Goal: Task Accomplishment & Management: Manage account settings

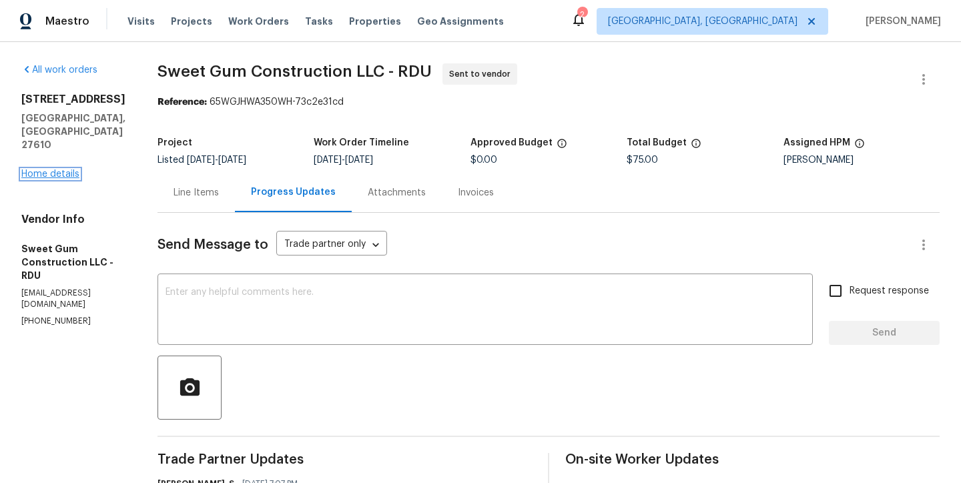
click at [49, 170] on link "Home details" at bounding box center [50, 174] width 58 height 9
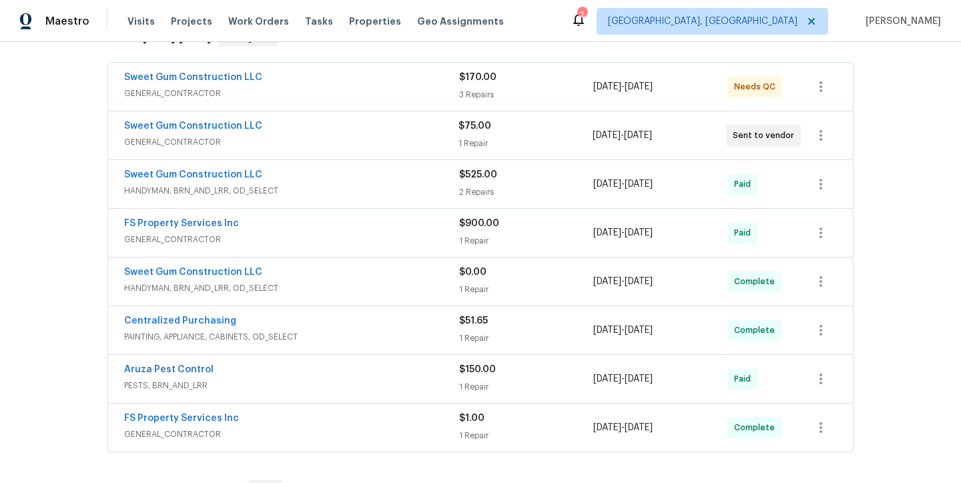
scroll to position [277, 0]
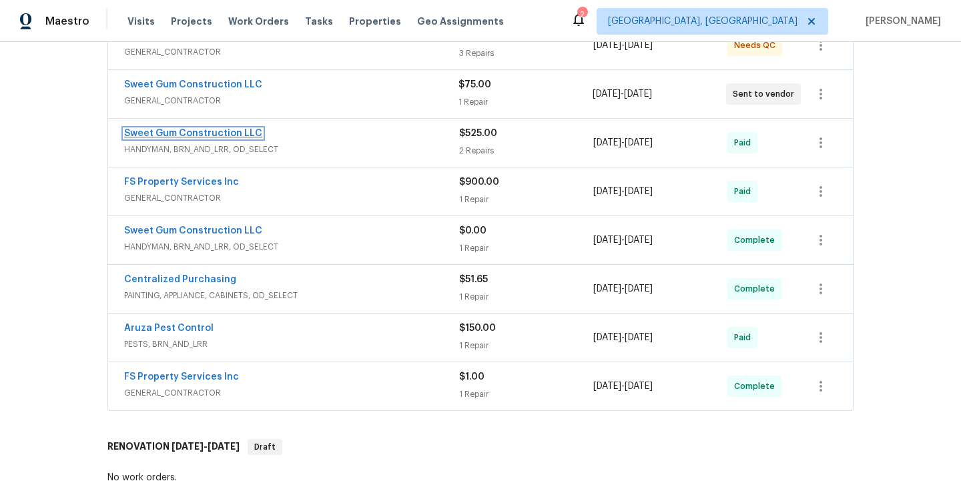
click at [218, 135] on link "Sweet Gum Construction LLC" at bounding box center [193, 133] width 138 height 9
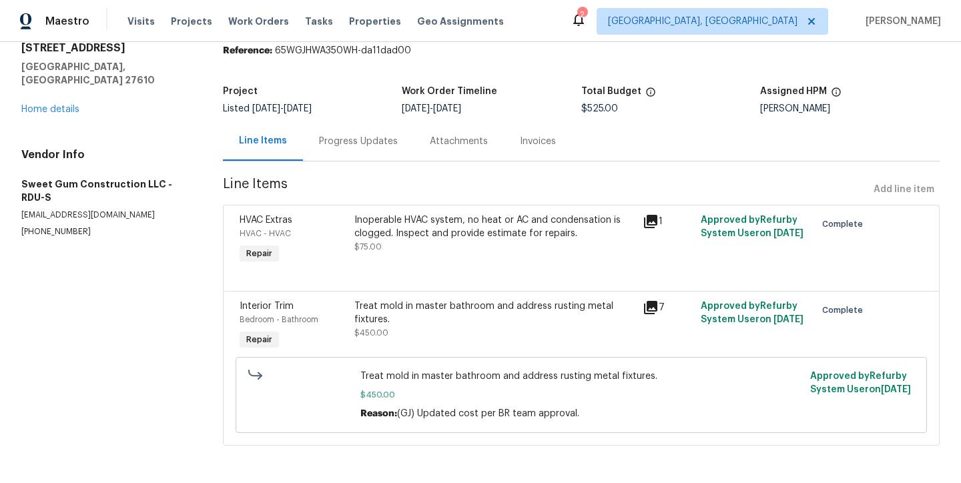
scroll to position [59, 0]
click at [453, 300] on div "Treat mold in master bathroom and address rusting metal fixtures." at bounding box center [494, 313] width 280 height 27
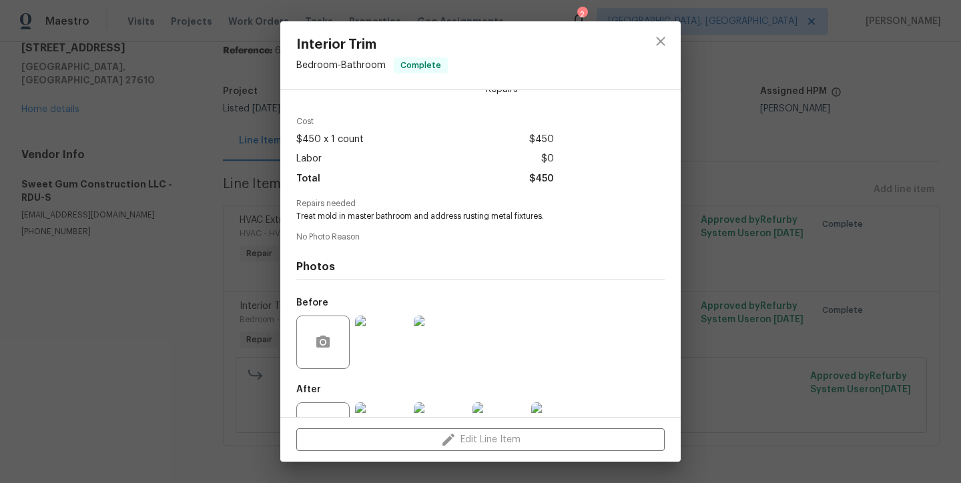
scroll to position [87, 0]
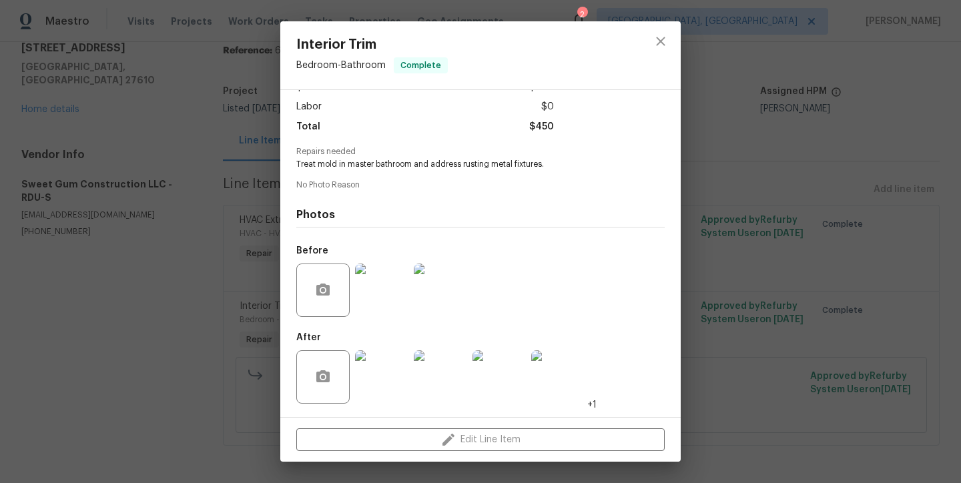
click at [383, 294] on img at bounding box center [381, 290] width 53 height 53
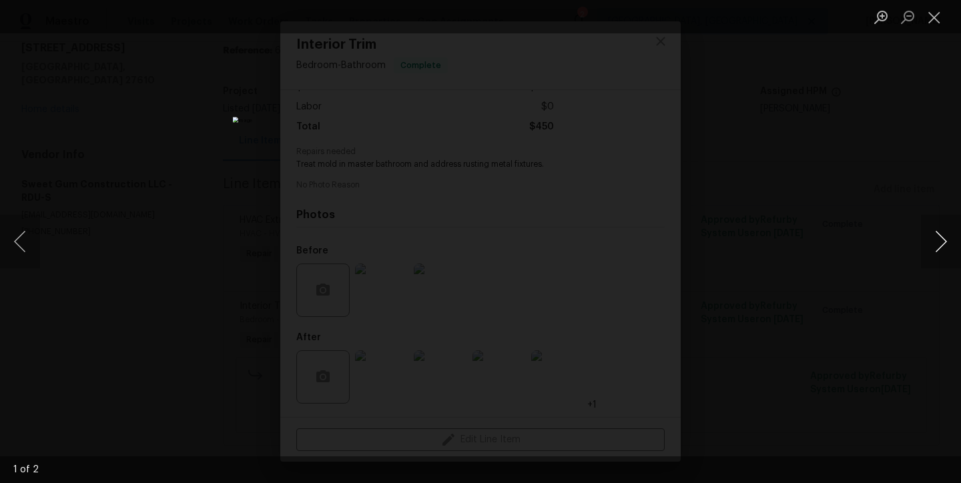
click at [952, 241] on button "Next image" at bounding box center [941, 241] width 40 height 53
click at [941, 19] on button "Close lightbox" at bounding box center [934, 16] width 27 height 23
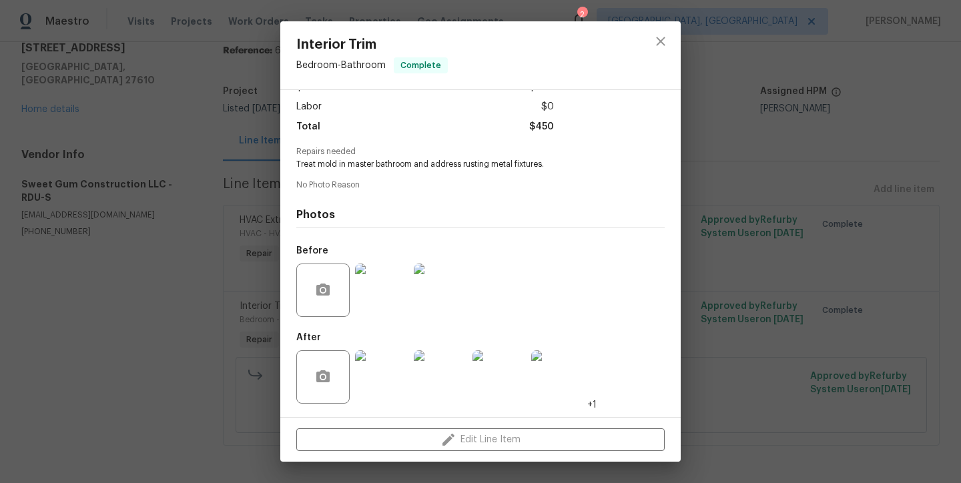
click at [391, 374] on img at bounding box center [381, 376] width 53 height 53
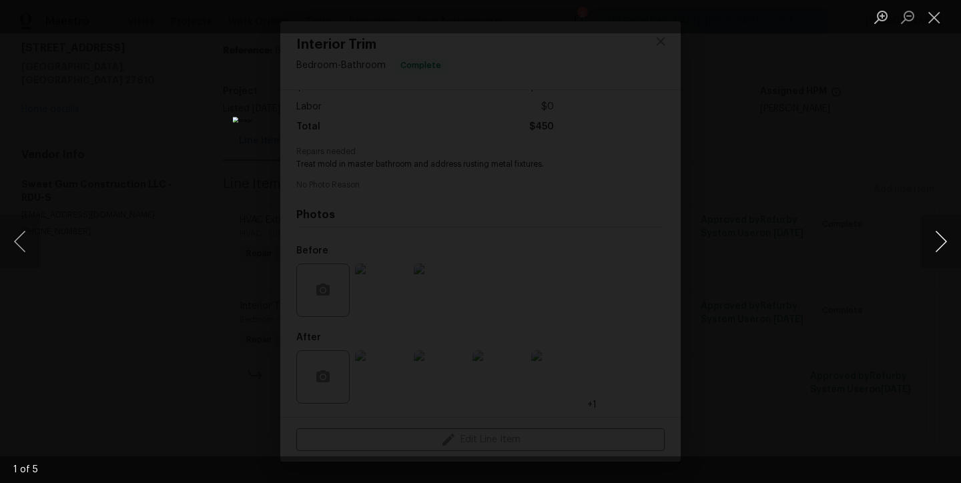
click at [943, 239] on button "Next image" at bounding box center [941, 241] width 40 height 53
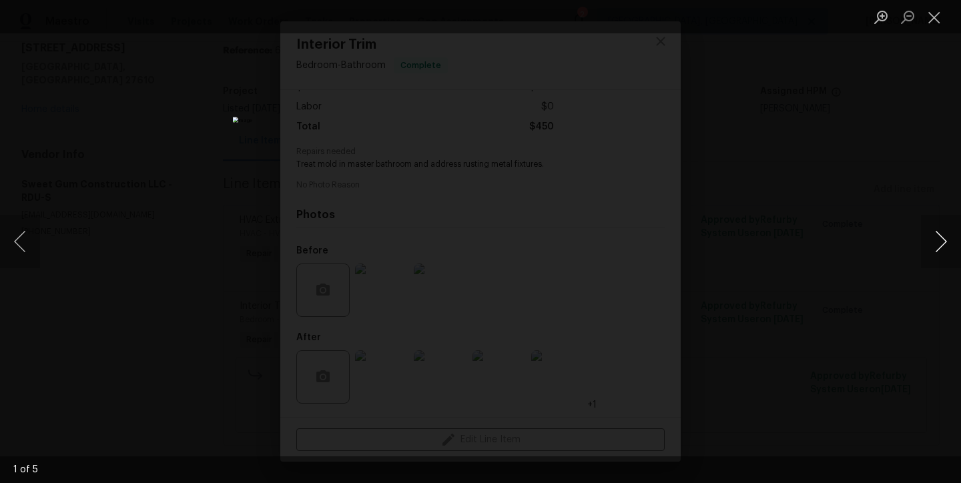
click at [943, 239] on button "Next image" at bounding box center [941, 241] width 40 height 53
click at [937, 21] on button "Close lightbox" at bounding box center [934, 16] width 27 height 23
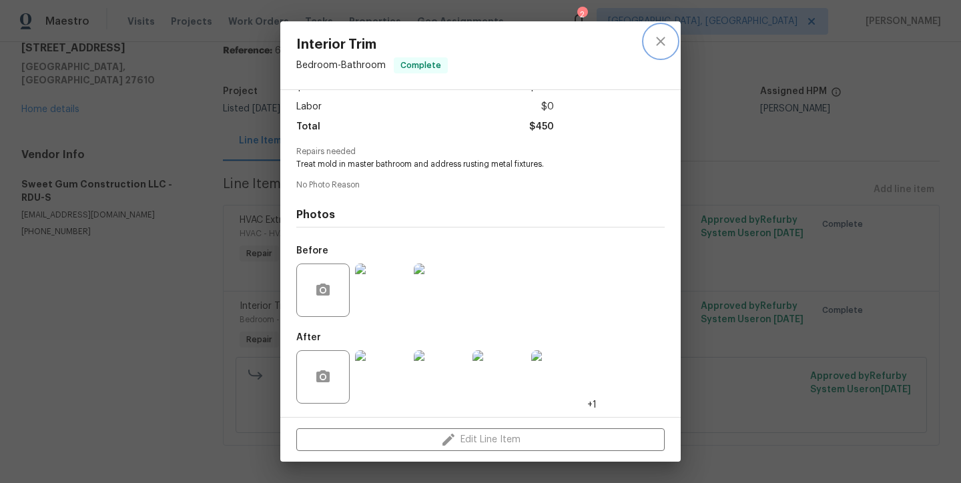
click at [661, 38] on icon "close" at bounding box center [661, 41] width 16 height 16
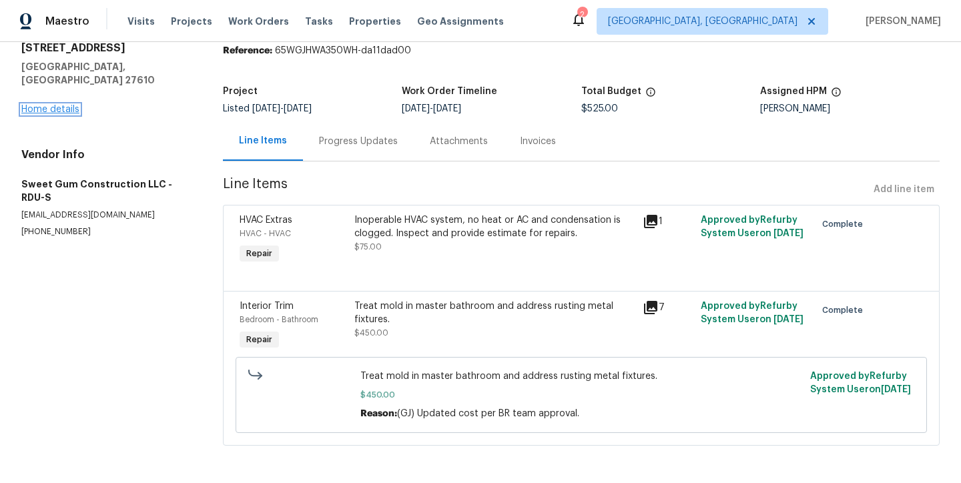
click at [55, 105] on link "Home details" at bounding box center [50, 109] width 58 height 9
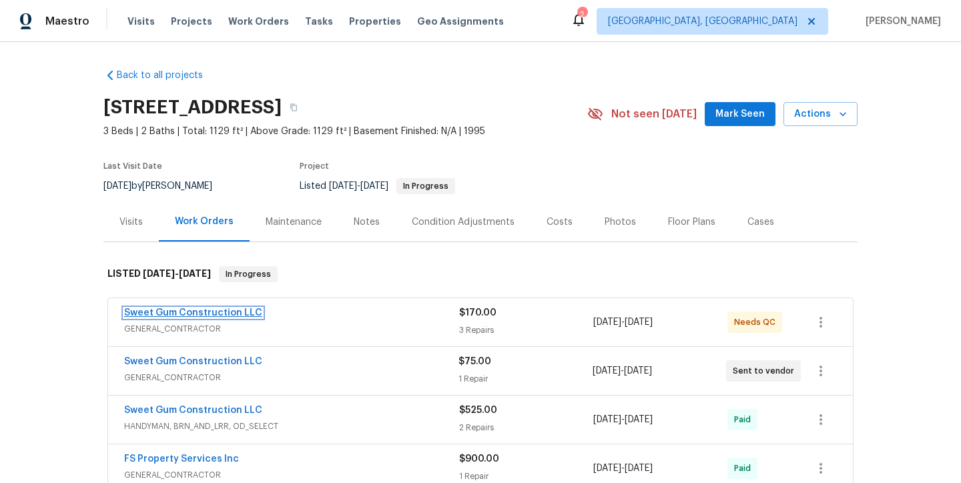
click at [180, 312] on link "Sweet Gum Construction LLC" at bounding box center [193, 312] width 138 height 9
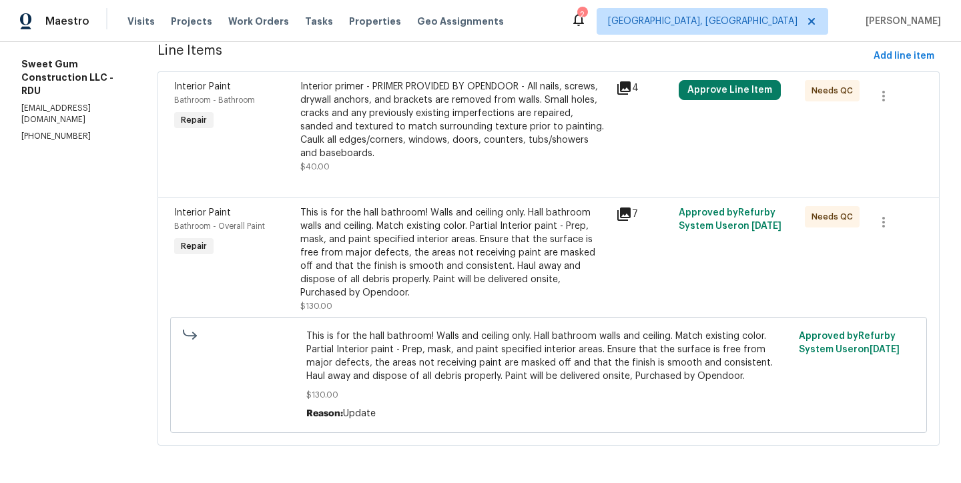
scroll to position [209, 0]
click at [489, 221] on div "This is for the hall bathroom! Walls and ceiling only. Hall bathroom walls and …" at bounding box center [454, 252] width 308 height 93
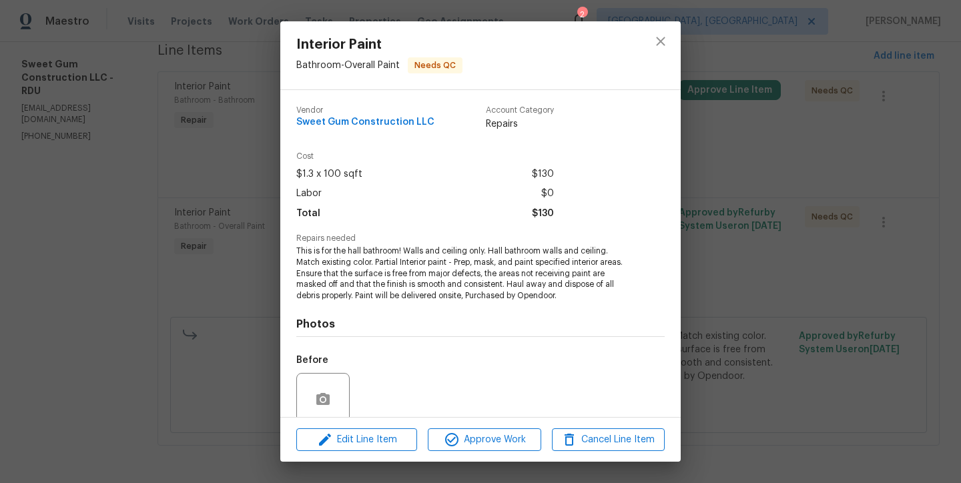
scroll to position [109, 0]
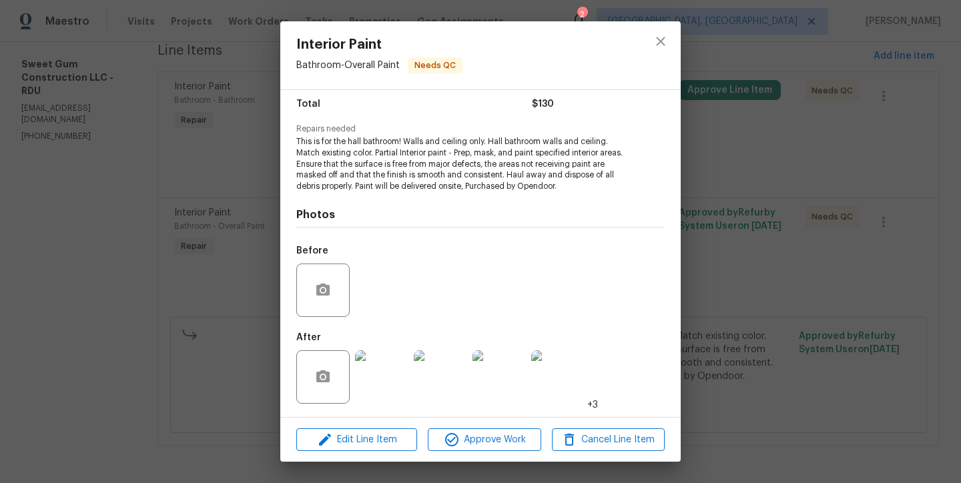
click at [379, 376] on img at bounding box center [381, 376] width 53 height 53
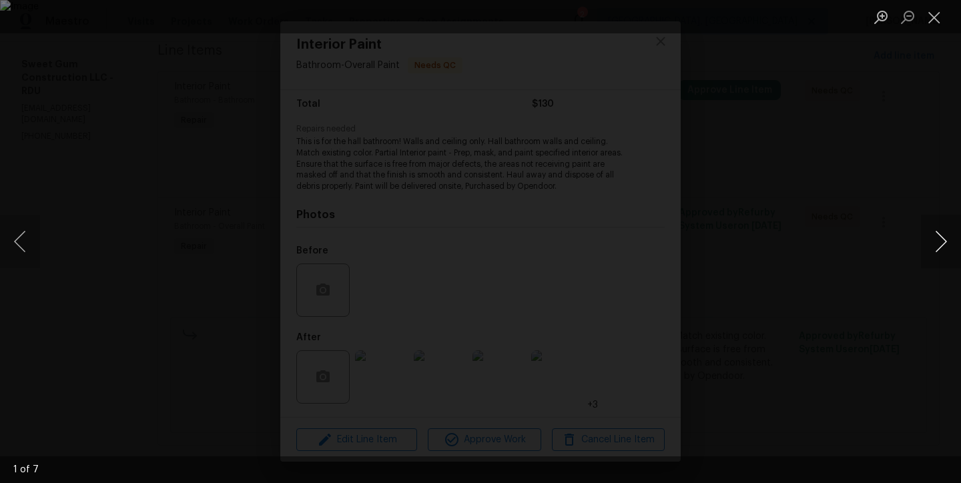
click at [952, 239] on button "Next image" at bounding box center [941, 241] width 40 height 53
click at [24, 242] on button "Previous image" at bounding box center [20, 241] width 40 height 53
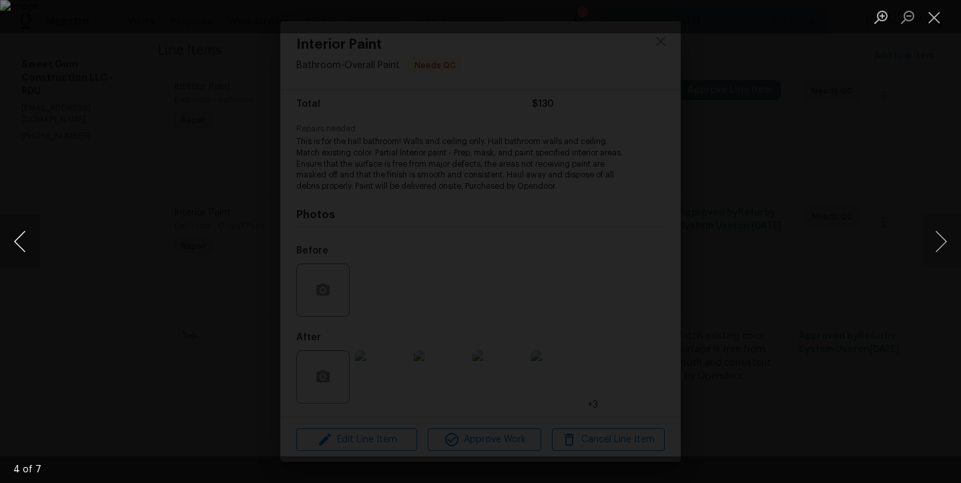
click at [24, 242] on button "Previous image" at bounding box center [20, 241] width 40 height 53
click at [938, 15] on button "Close lightbox" at bounding box center [934, 16] width 27 height 23
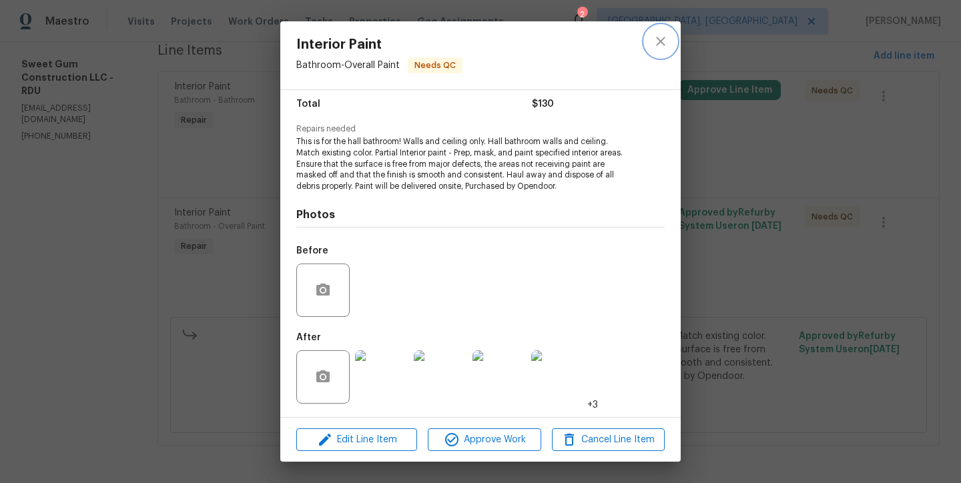
click at [659, 45] on icon "close" at bounding box center [661, 41] width 16 height 16
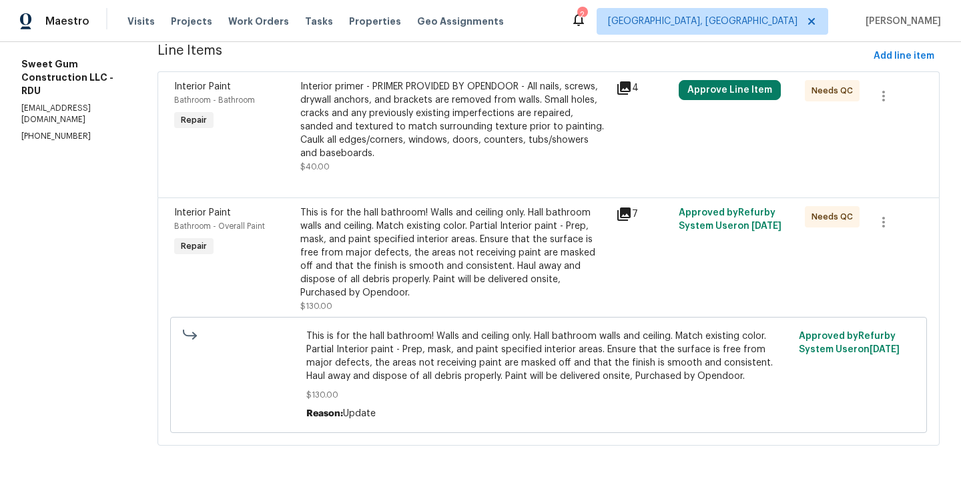
scroll to position [0, 0]
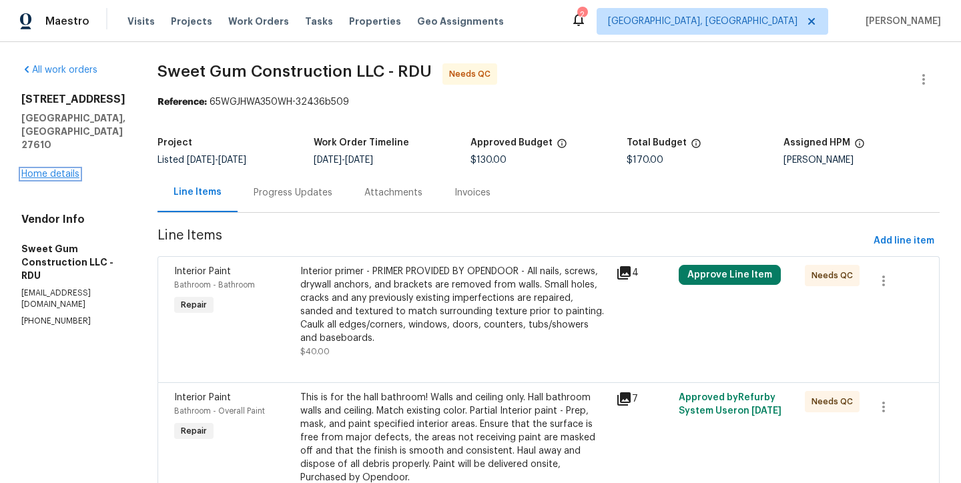
click at [51, 170] on link "Home details" at bounding box center [50, 174] width 58 height 9
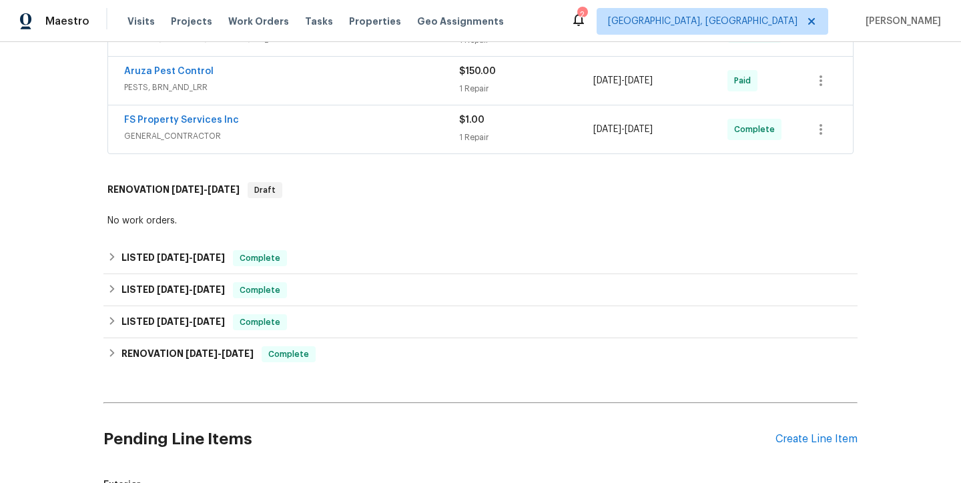
scroll to position [605, 0]
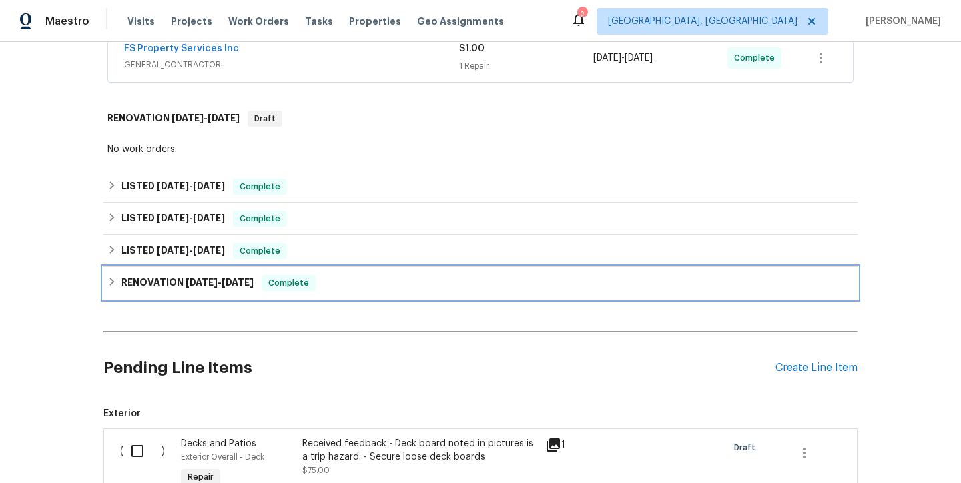
click at [107, 284] on icon at bounding box center [111, 281] width 9 height 9
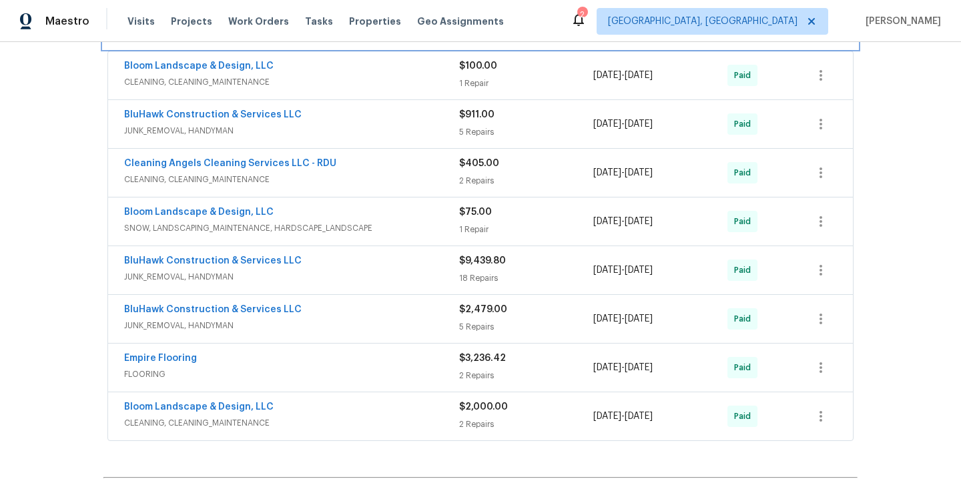
scroll to position [876, 0]
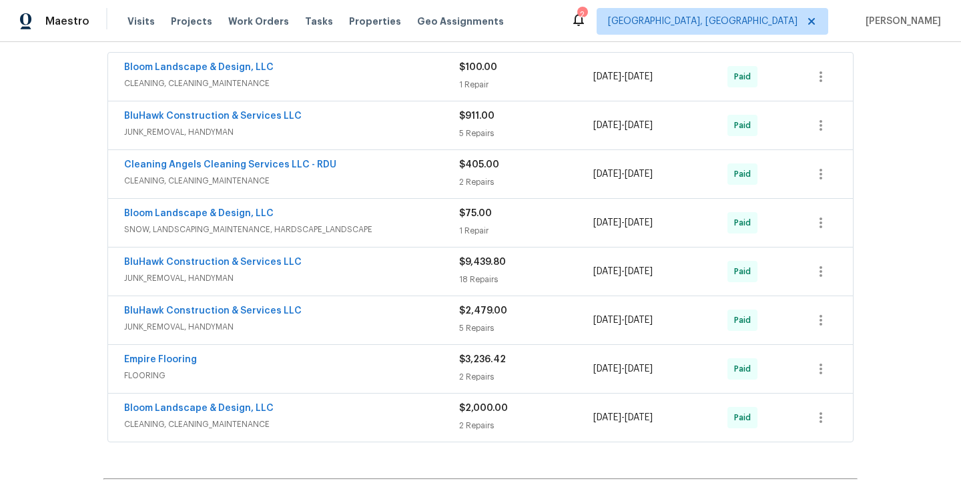
click at [256, 120] on span "BluHawk Construction & Services LLC" at bounding box center [213, 115] width 178 height 13
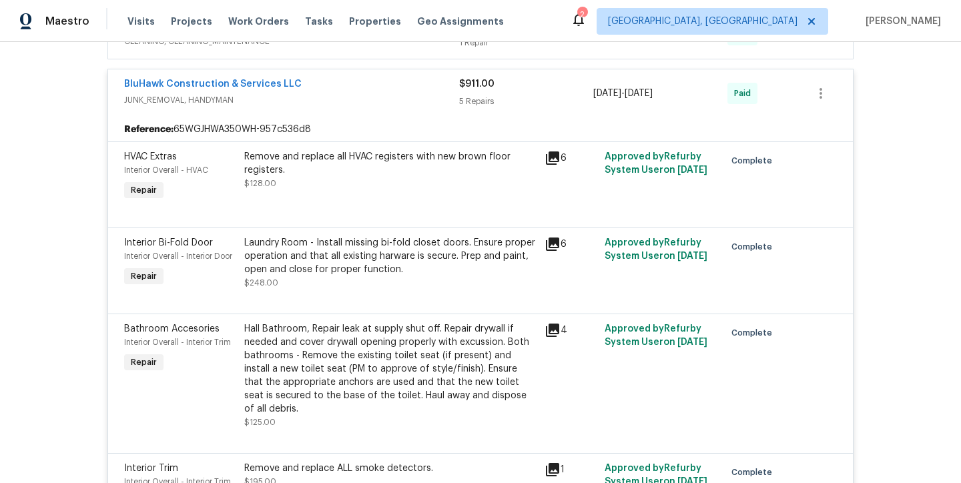
scroll to position [1103, 0]
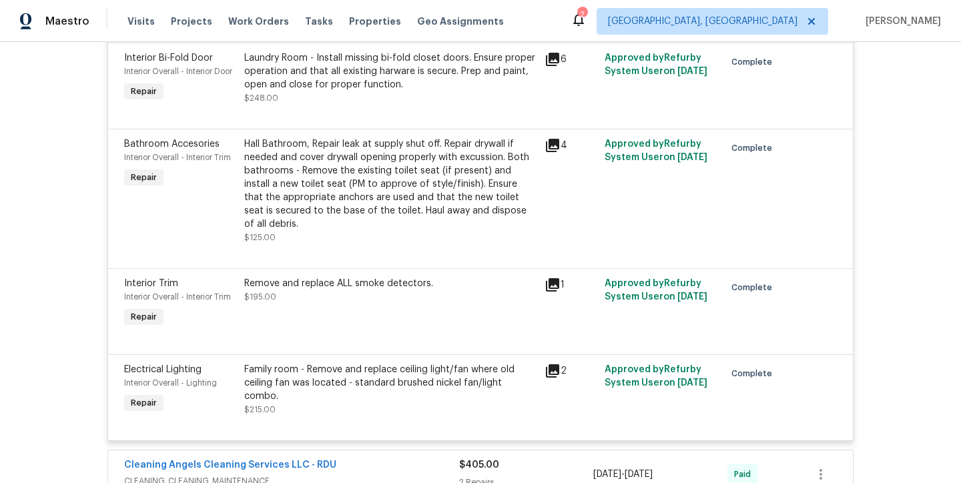
click at [378, 187] on div "Hall Bathroom, Repair leak at supply shut off. Repair drywall if needed and cov…" at bounding box center [390, 184] width 292 height 93
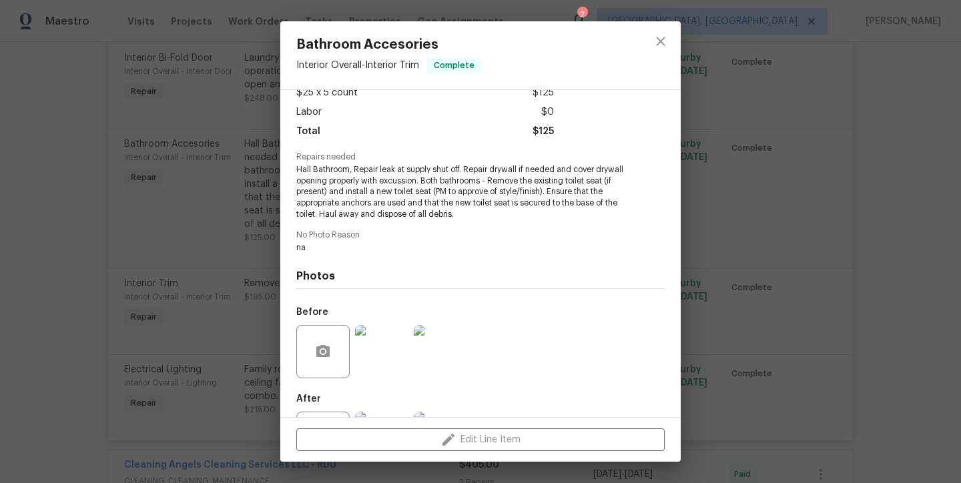
scroll to position [142, 0]
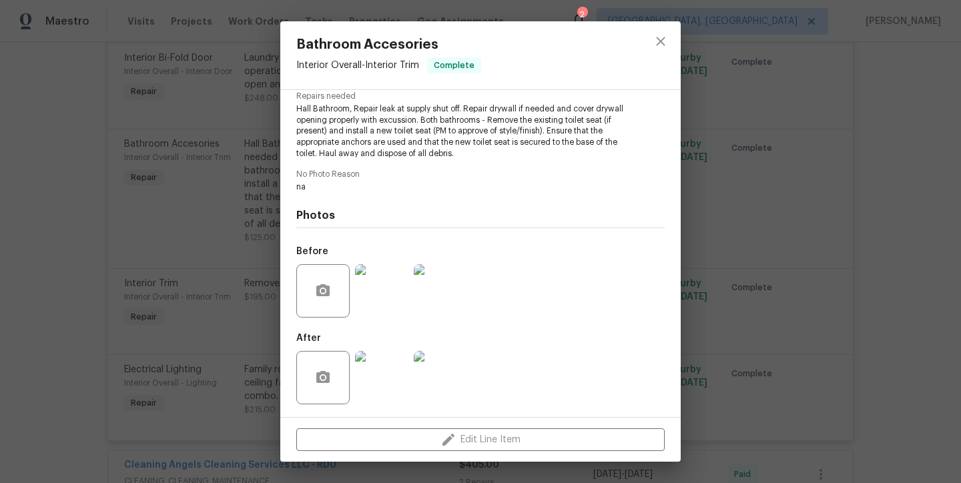
click at [385, 284] on img at bounding box center [381, 290] width 53 height 53
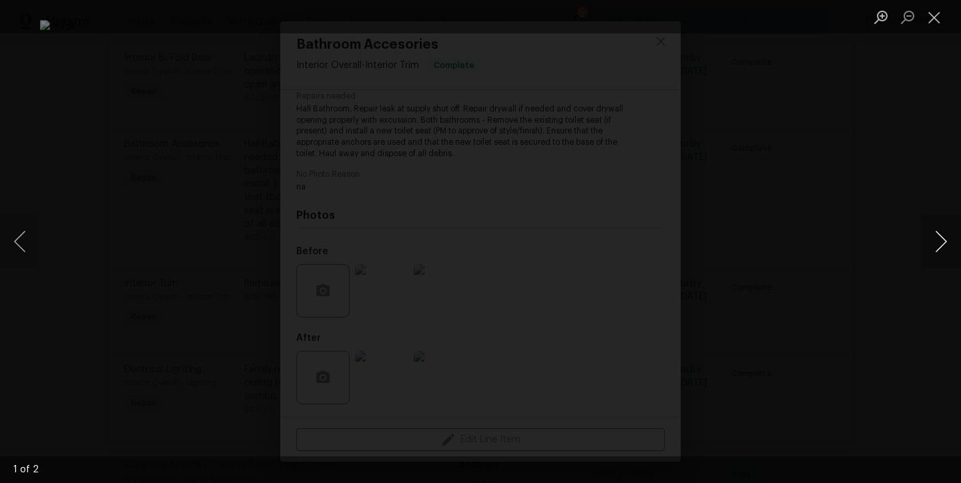
click at [943, 232] on button "Next image" at bounding box center [941, 241] width 40 height 53
click at [935, 24] on button "Close lightbox" at bounding box center [934, 16] width 27 height 23
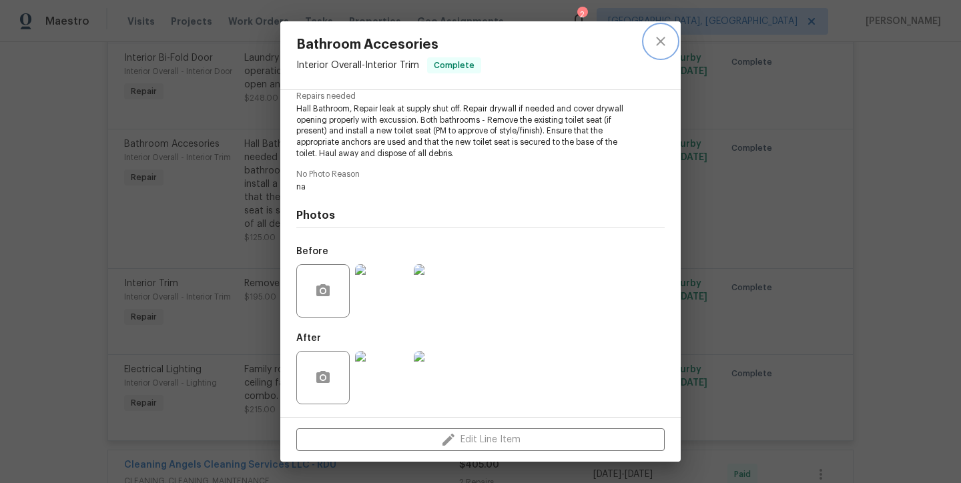
click at [661, 41] on icon "close" at bounding box center [660, 41] width 9 height 9
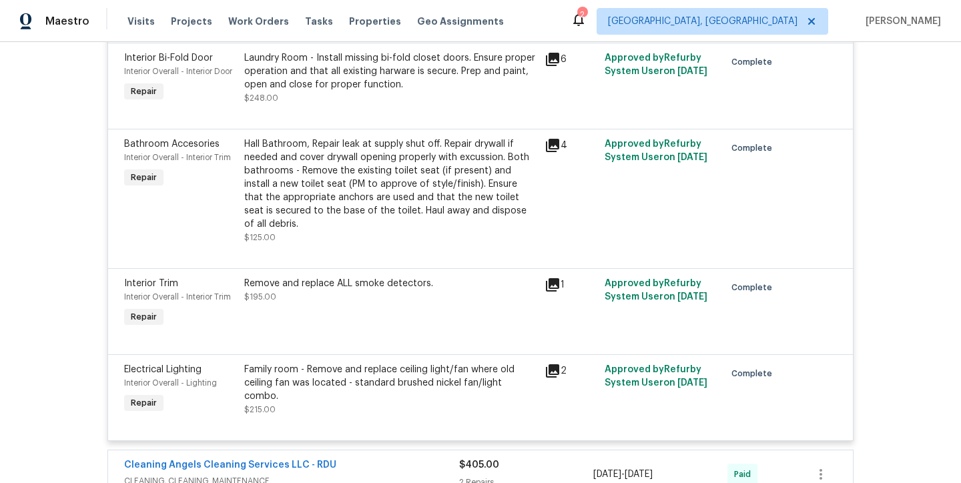
scroll to position [655, 0]
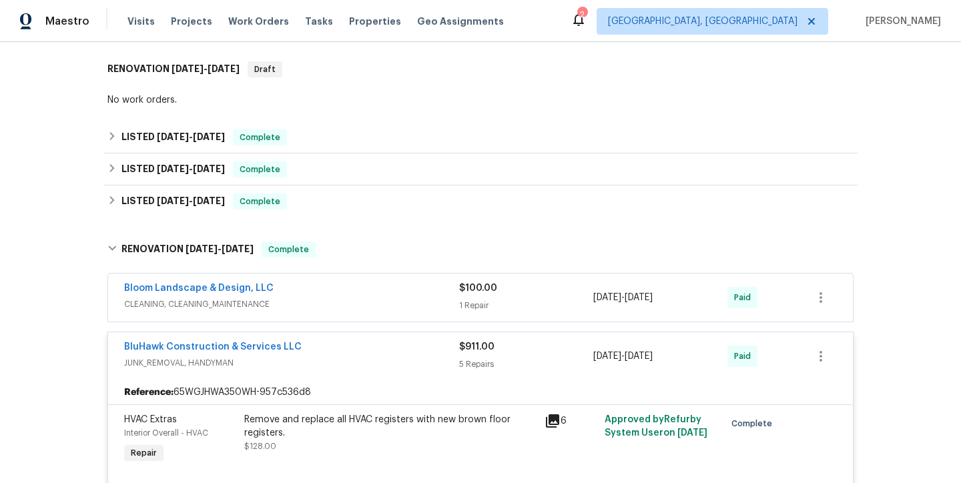
click at [316, 356] on span "JUNK_REMOVAL, HANDYMAN" at bounding box center [291, 362] width 335 height 13
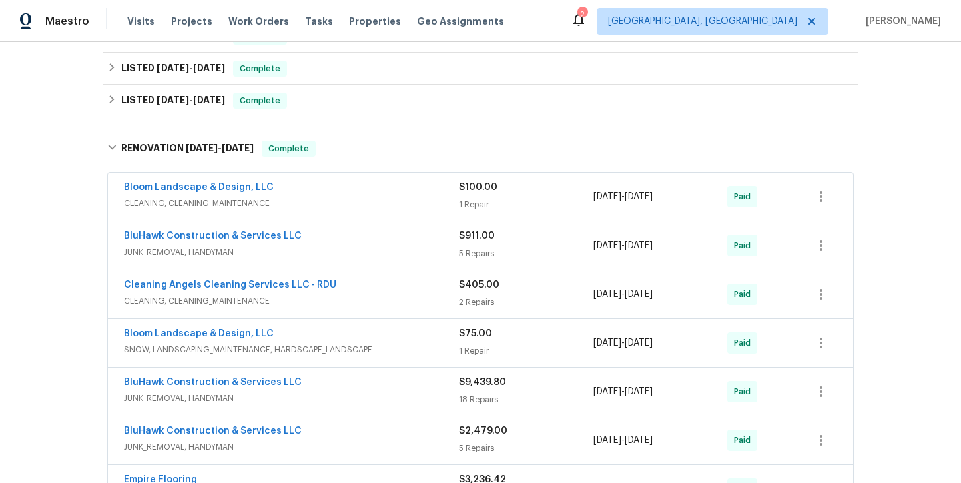
scroll to position [847, 0]
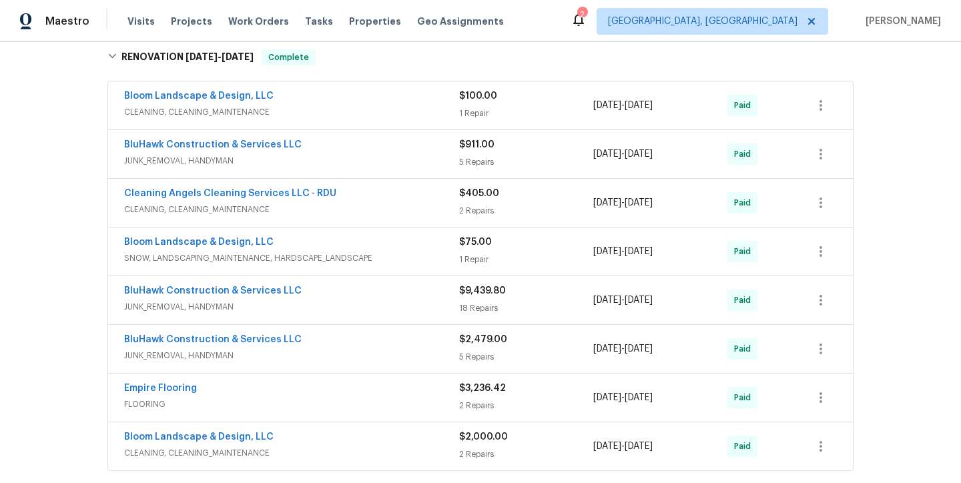
click at [322, 294] on div "BluHawk Construction & Services LLC" at bounding box center [291, 292] width 335 height 16
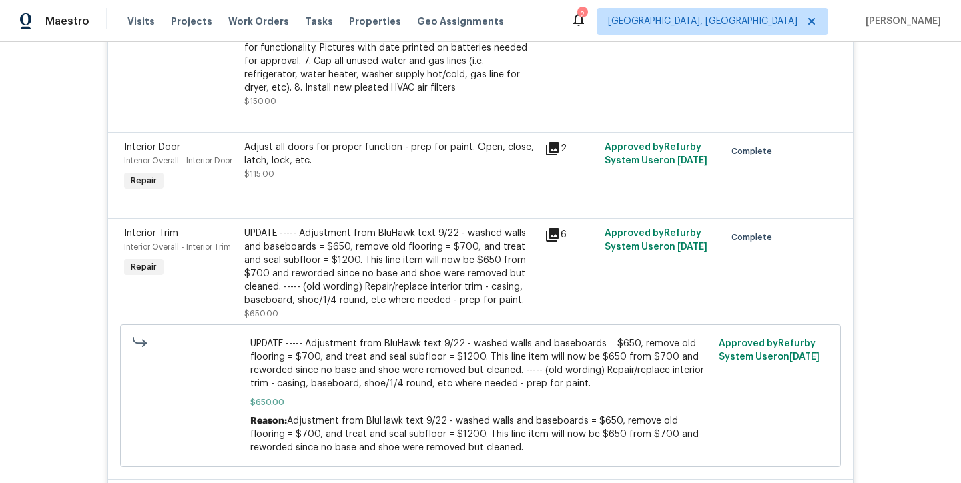
scroll to position [2405, 0]
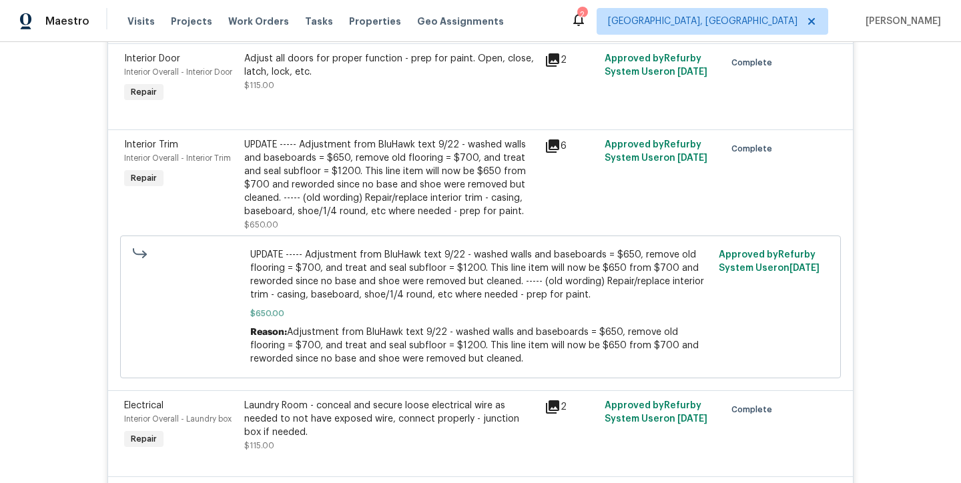
click at [429, 218] on div "UPDATE ----- Adjustment from BluHawk text 9/22 - washed walls and baseboards = …" at bounding box center [390, 178] width 292 height 80
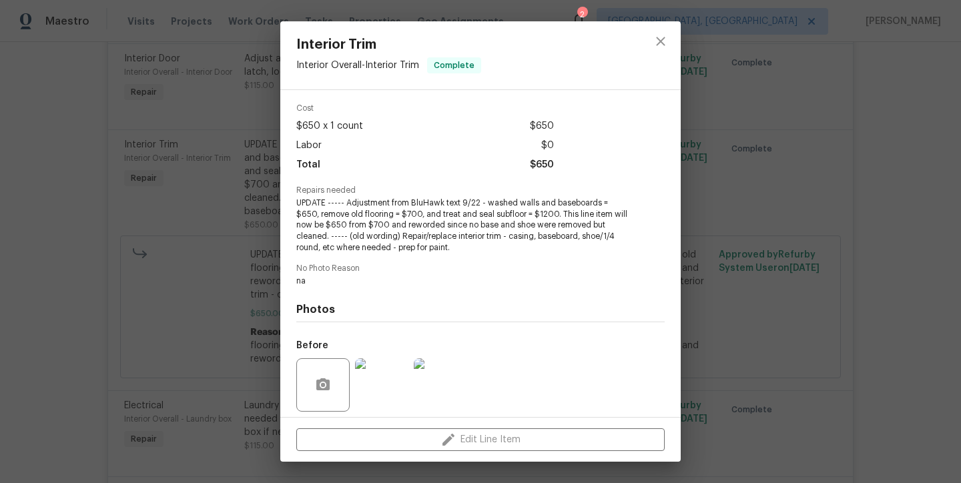
scroll to position [142, 0]
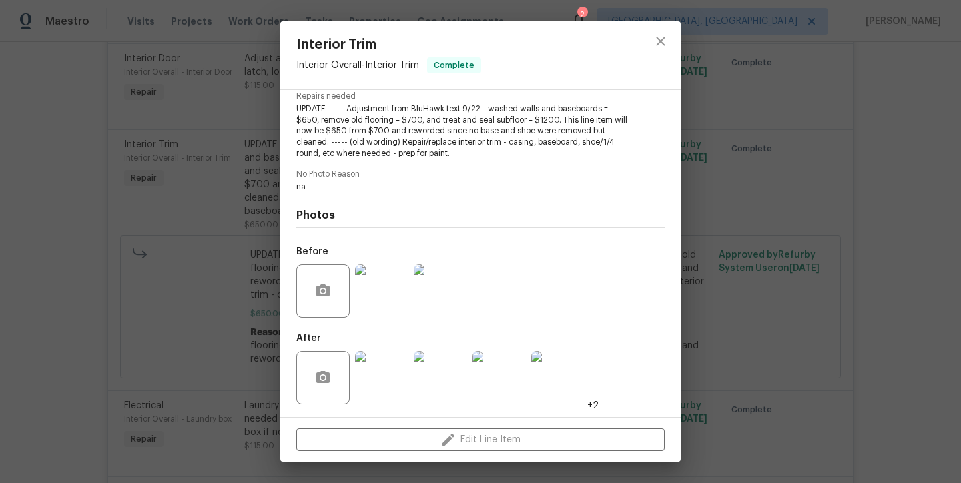
click at [385, 296] on img at bounding box center [381, 290] width 53 height 53
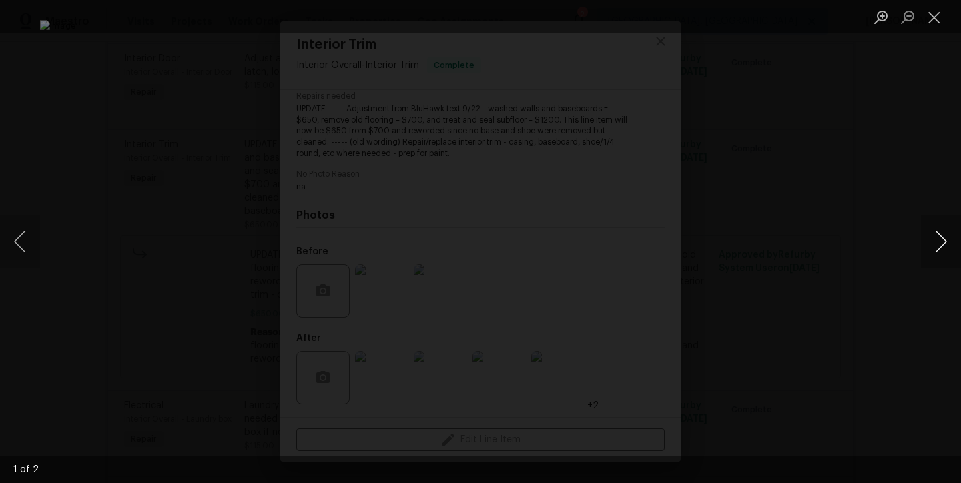
click at [931, 236] on button "Next image" at bounding box center [941, 241] width 40 height 53
click at [933, 239] on button "Next image" at bounding box center [941, 241] width 40 height 53
click at [941, 19] on button "Close lightbox" at bounding box center [934, 16] width 27 height 23
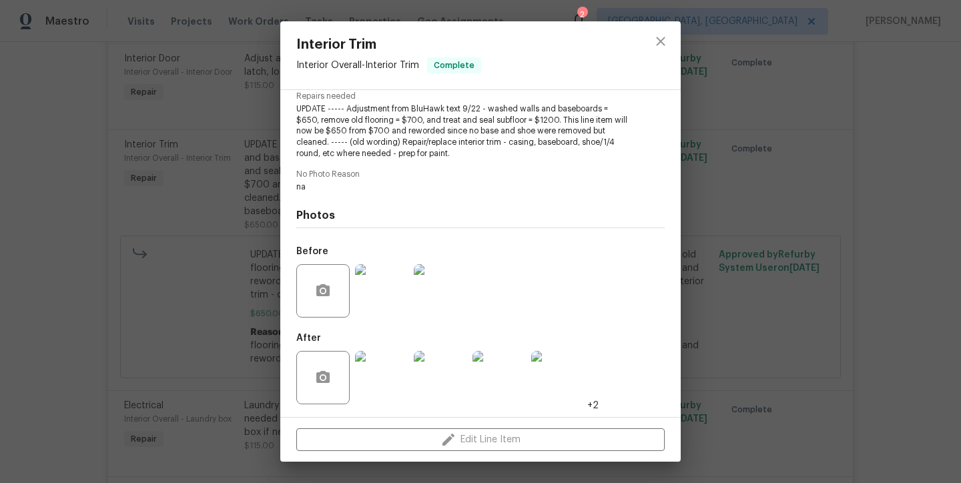
click at [378, 366] on img at bounding box center [381, 377] width 53 height 53
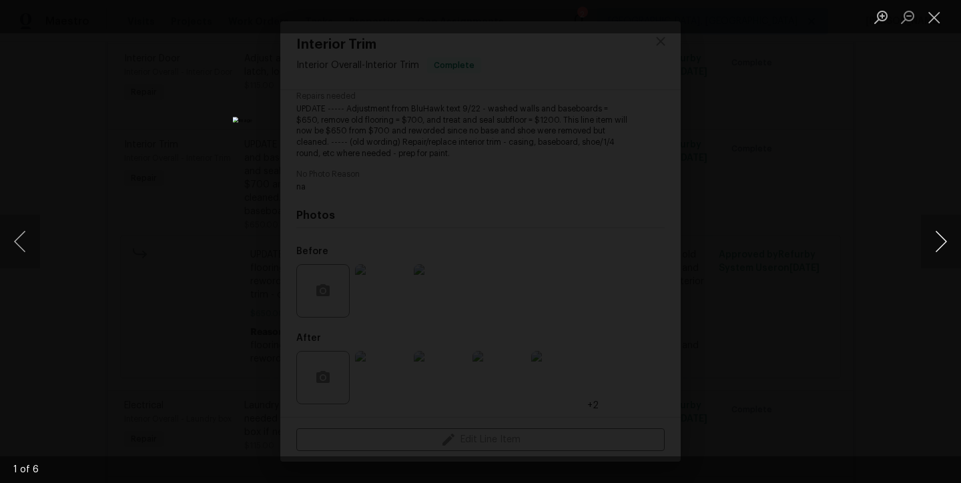
click at [945, 242] on button "Next image" at bounding box center [941, 241] width 40 height 53
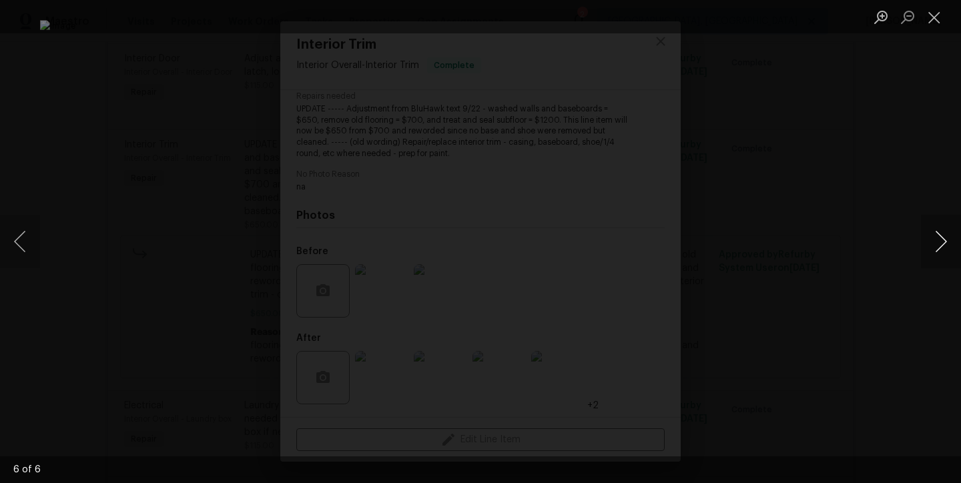
click at [945, 242] on button "Next image" at bounding box center [941, 241] width 40 height 53
click at [938, 19] on button "Close lightbox" at bounding box center [934, 16] width 27 height 23
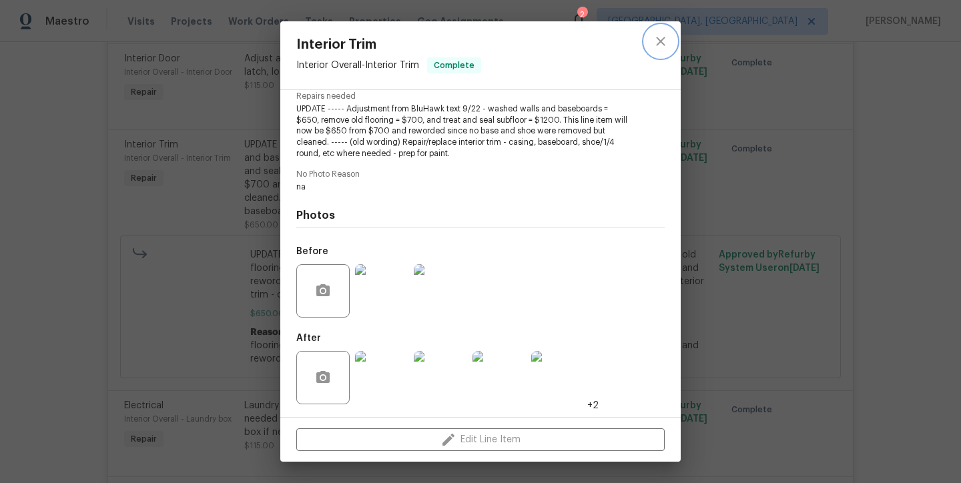
click at [662, 36] on icon "close" at bounding box center [661, 41] width 16 height 16
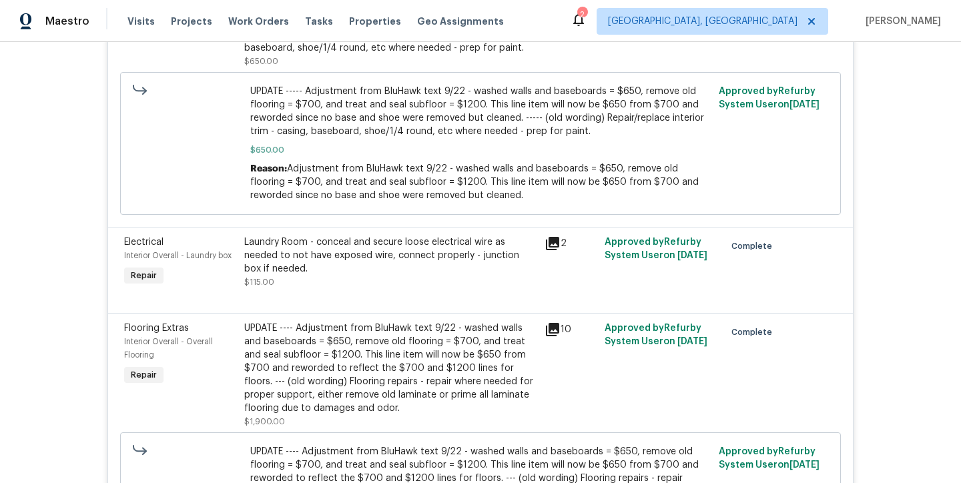
scroll to position [2774, 0]
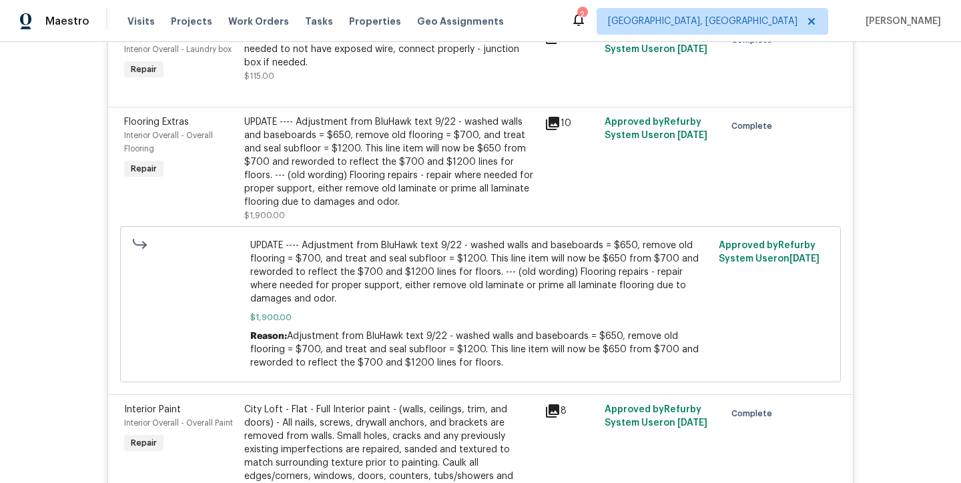
click at [388, 182] on div "UPDATE ---- Adjustment from BluHawk text 9/22 - washed walls and baseboards = $…" at bounding box center [390, 161] width 292 height 93
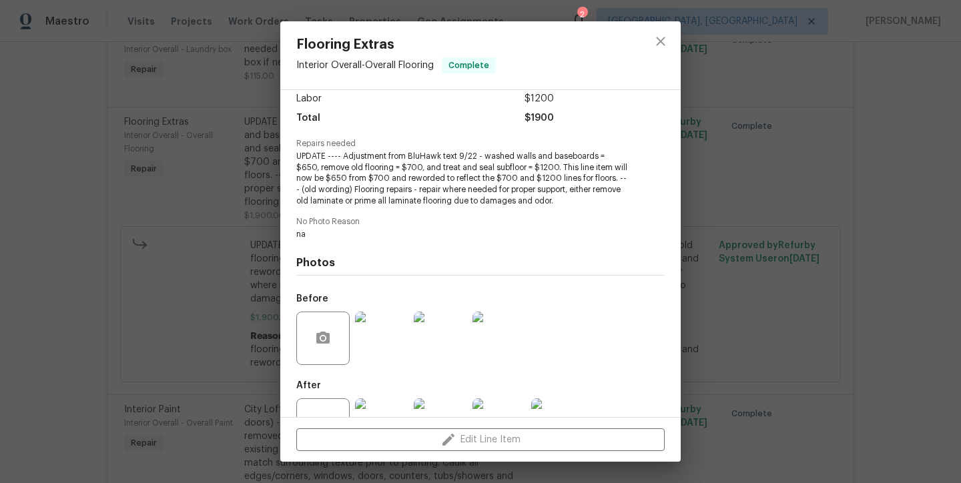
scroll to position [142, 0]
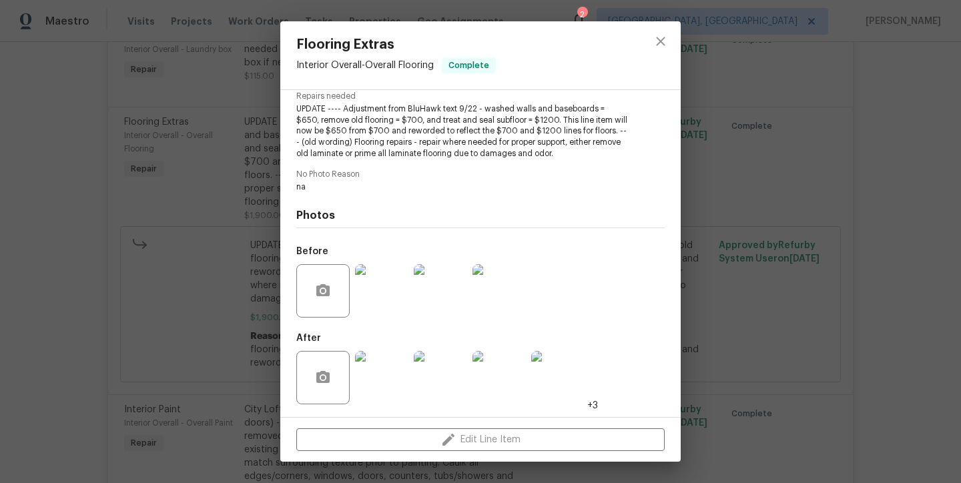
click at [387, 293] on img at bounding box center [381, 290] width 53 height 53
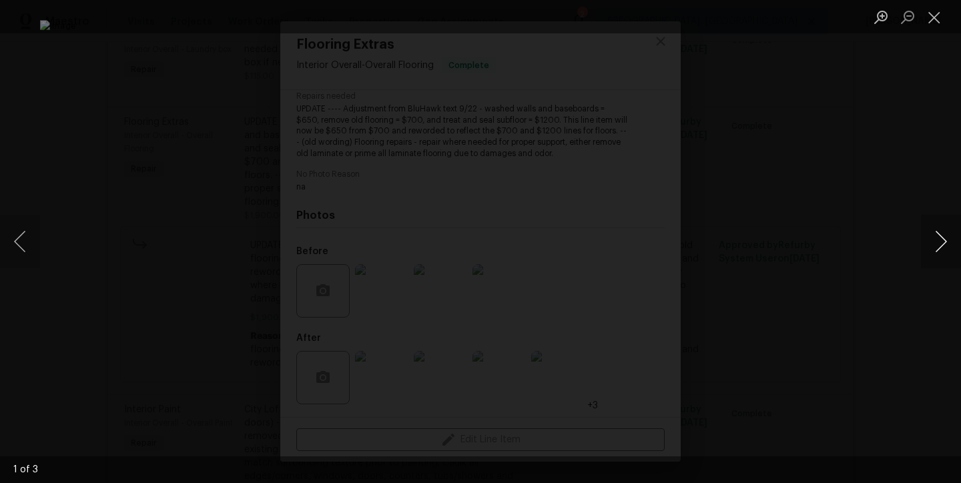
click at [941, 240] on button "Next image" at bounding box center [941, 241] width 40 height 53
click at [945, 17] on button "Close lightbox" at bounding box center [934, 16] width 27 height 23
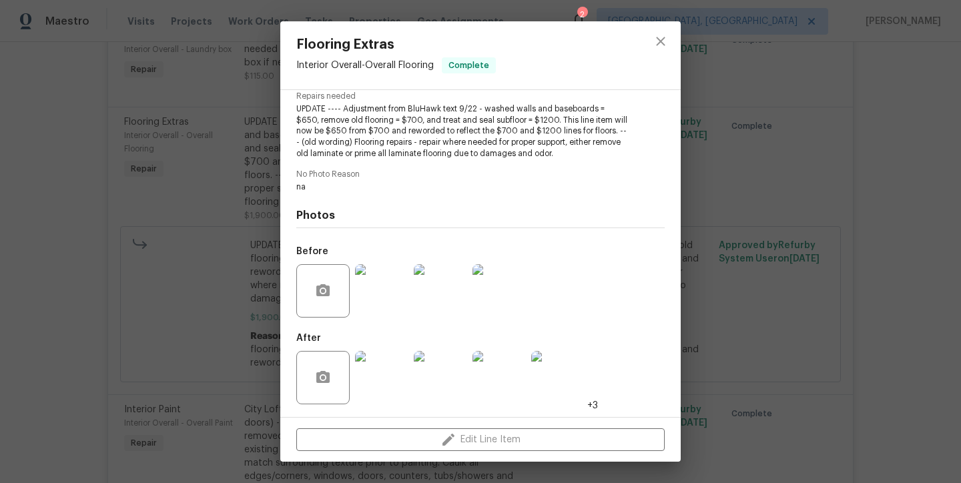
click at [386, 365] on img at bounding box center [381, 377] width 53 height 53
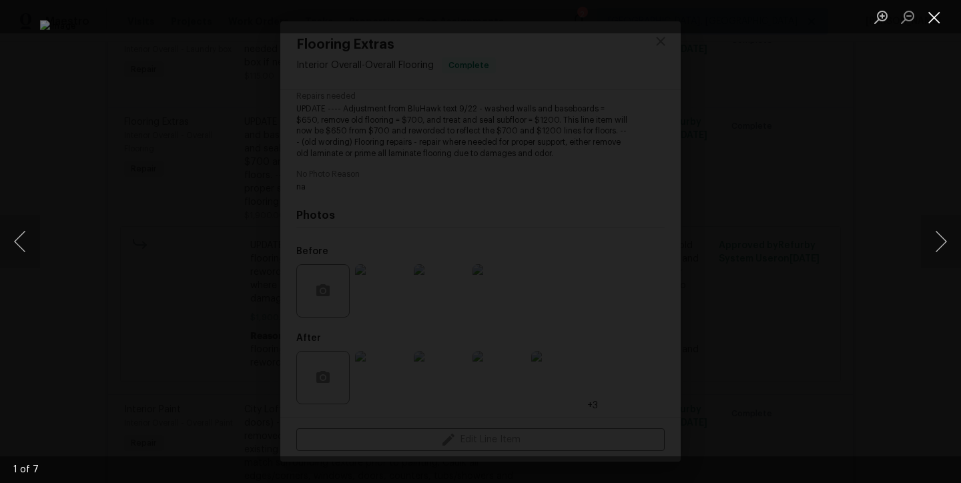
click at [934, 19] on button "Close lightbox" at bounding box center [934, 16] width 27 height 23
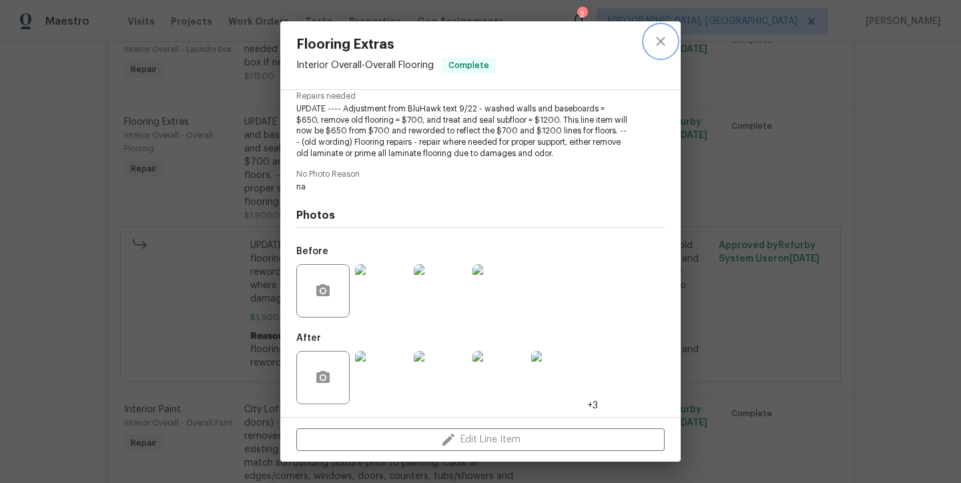
click at [669, 32] on button "close" at bounding box center [661, 41] width 32 height 32
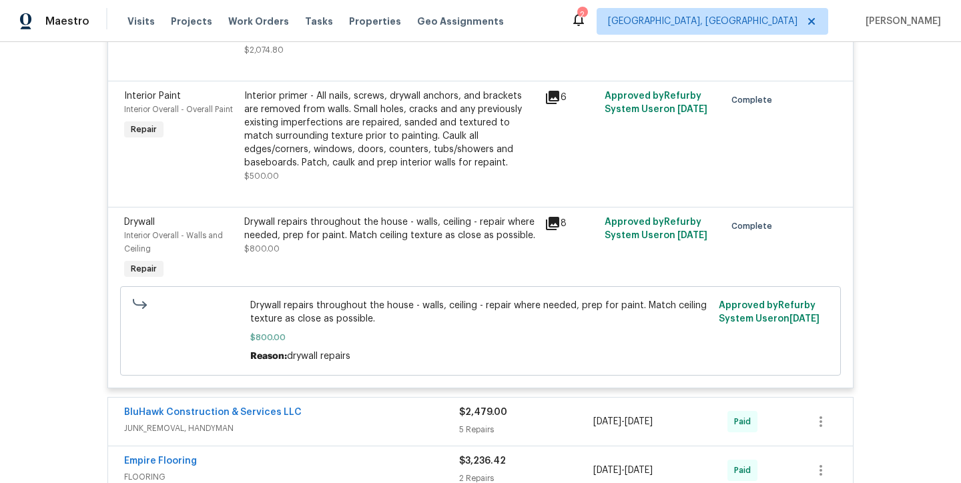
scroll to position [3221, 0]
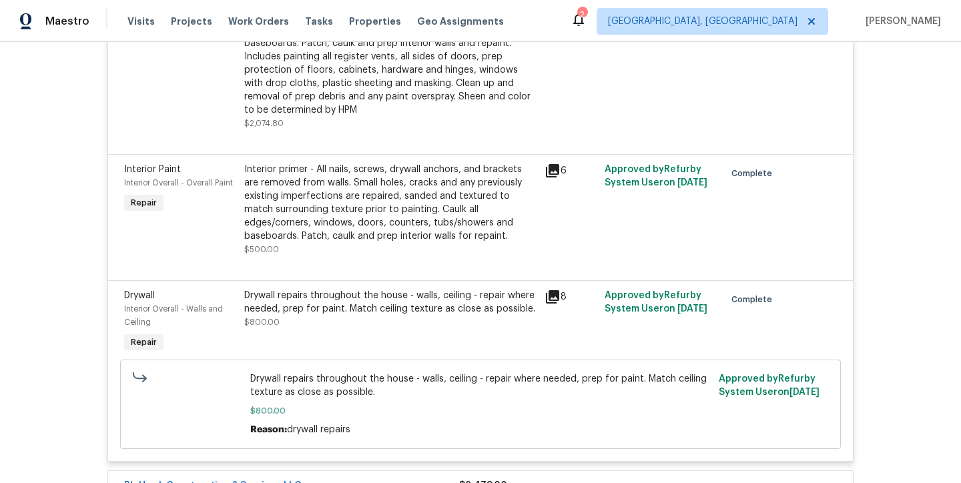
click at [359, 316] on div "Drywall repairs throughout the house - walls, ceiling - repair where needed, pr…" at bounding box center [390, 302] width 292 height 27
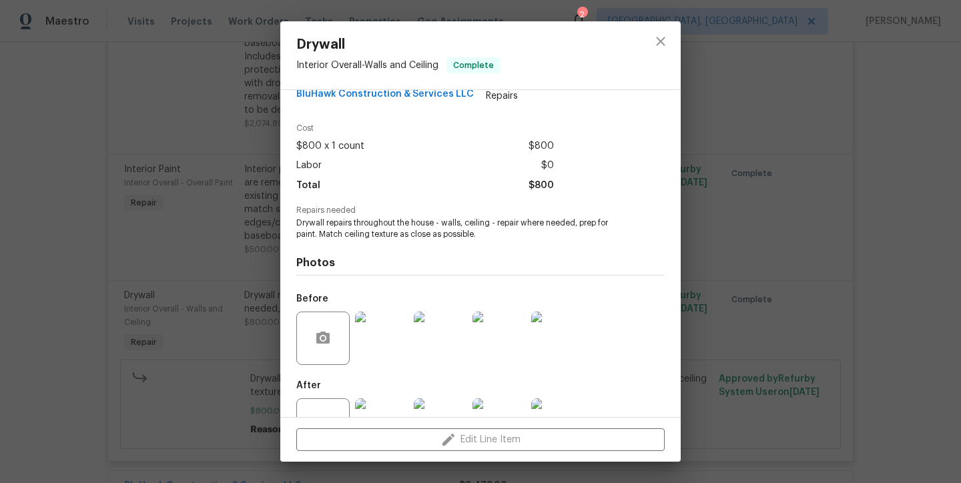
scroll to position [76, 0]
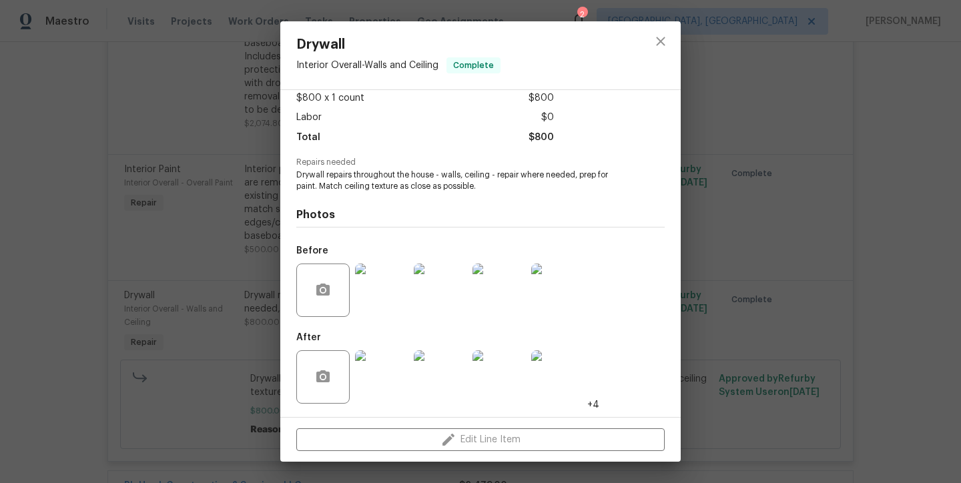
click at [381, 298] on img at bounding box center [381, 290] width 53 height 53
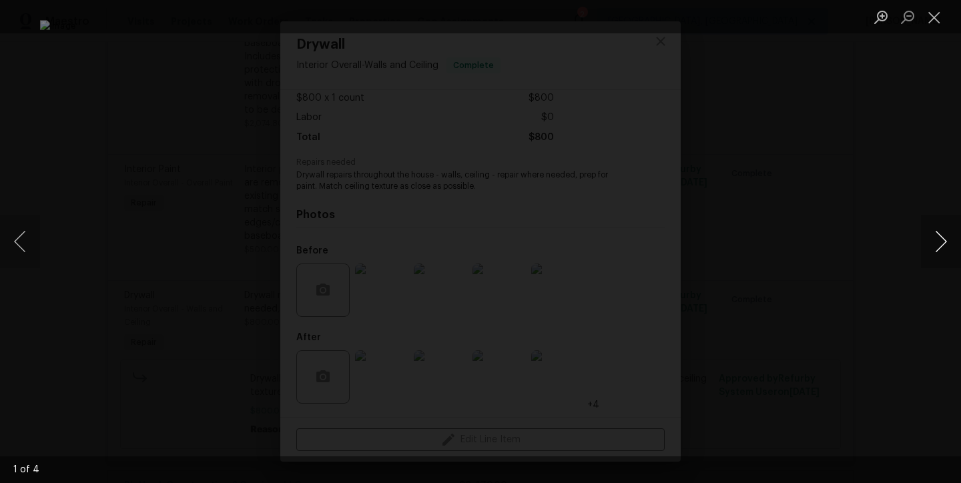
click at [935, 240] on button "Next image" at bounding box center [941, 241] width 40 height 53
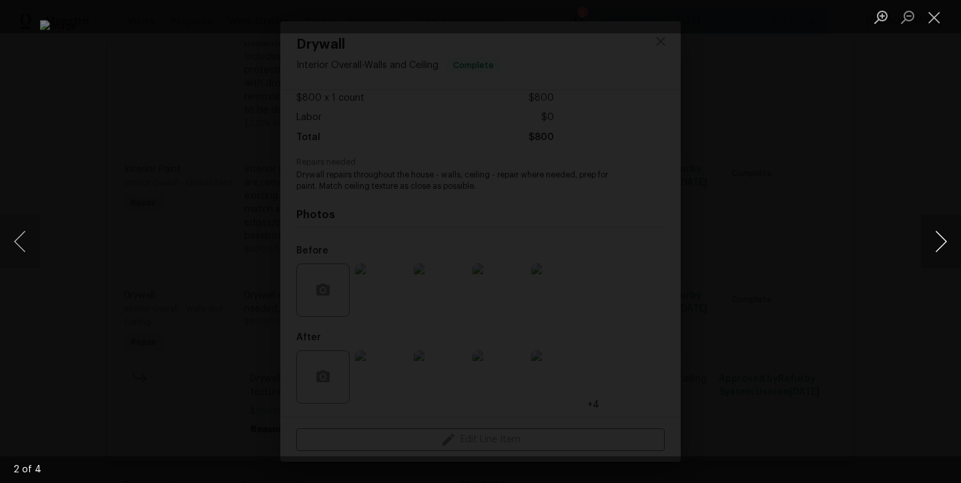
click at [935, 240] on button "Next image" at bounding box center [941, 241] width 40 height 53
click at [941, 232] on button "Next image" at bounding box center [941, 241] width 40 height 53
click at [940, 233] on button "Next image" at bounding box center [941, 241] width 40 height 53
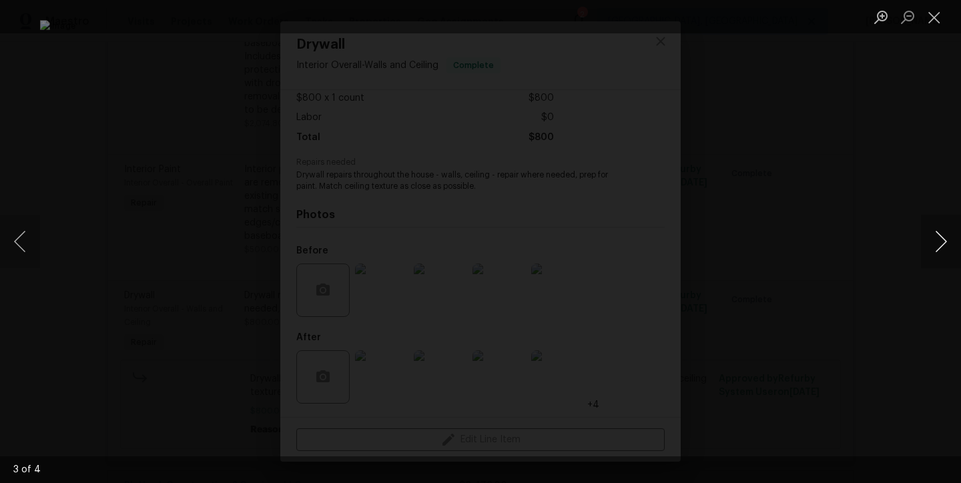
click at [940, 233] on button "Next image" at bounding box center [941, 241] width 40 height 53
click at [939, 19] on button "Close lightbox" at bounding box center [934, 16] width 27 height 23
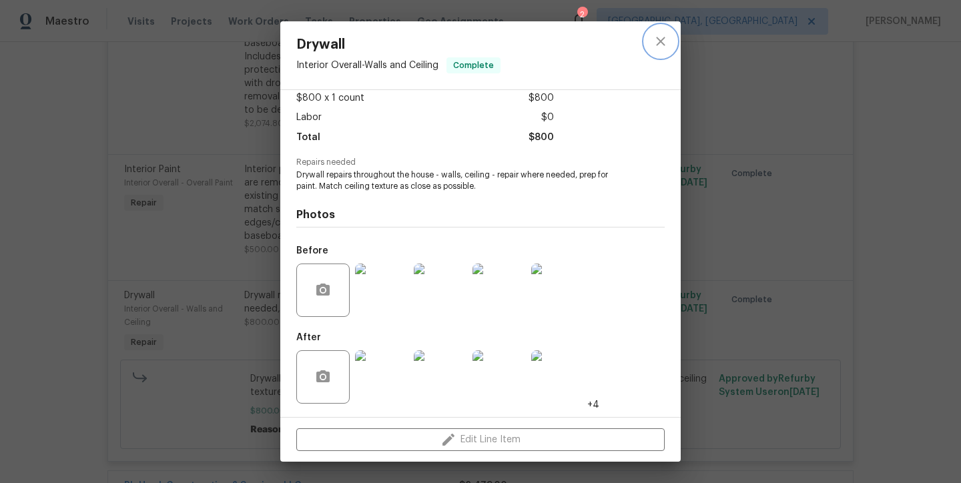
click at [665, 37] on icon "close" at bounding box center [661, 41] width 16 height 16
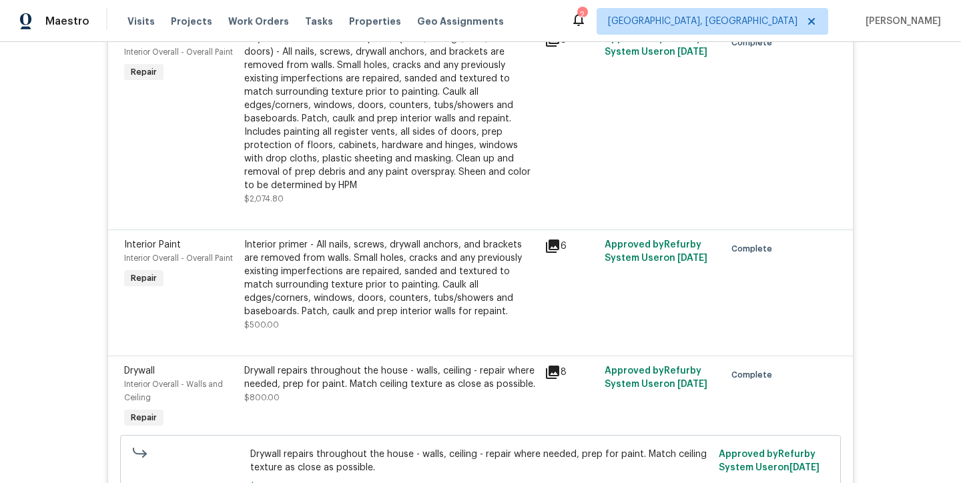
scroll to position [3140, 0]
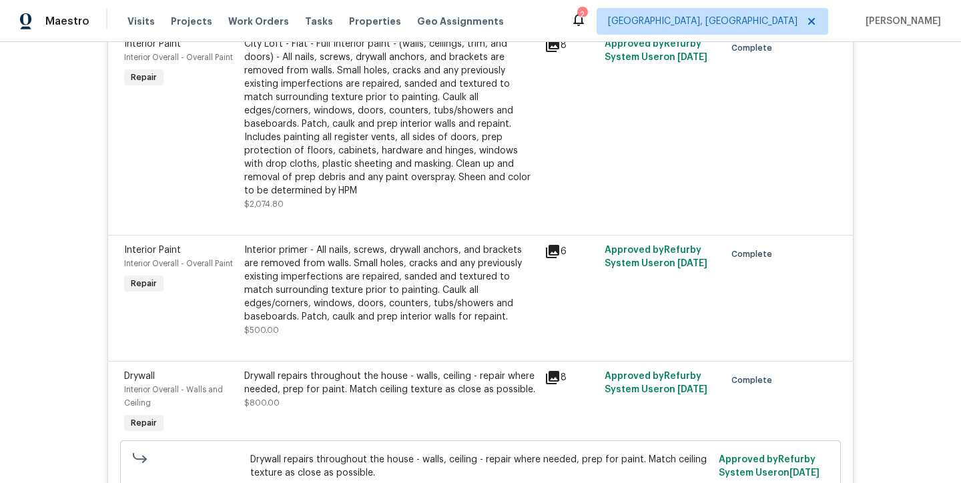
click at [340, 324] on div "Interior primer - All nails, screws, drywall anchors, and brackets are removed …" at bounding box center [390, 284] width 292 height 80
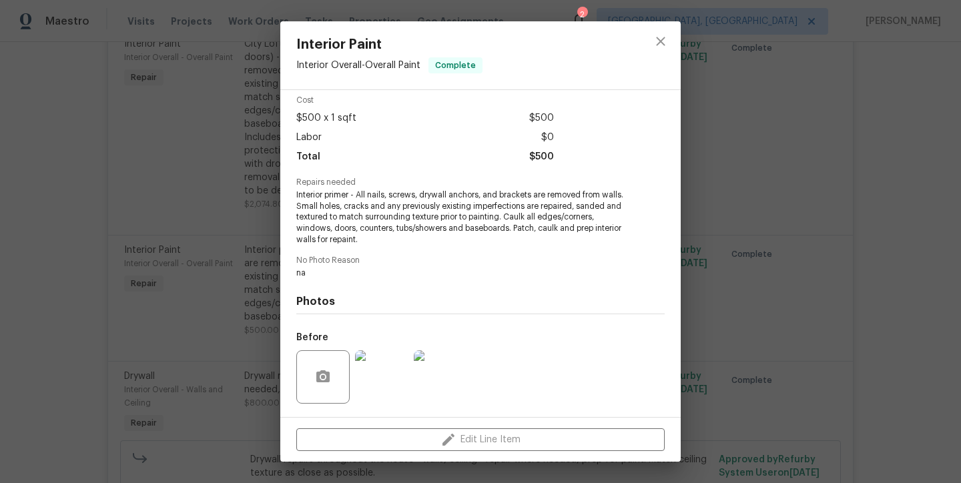
scroll to position [142, 0]
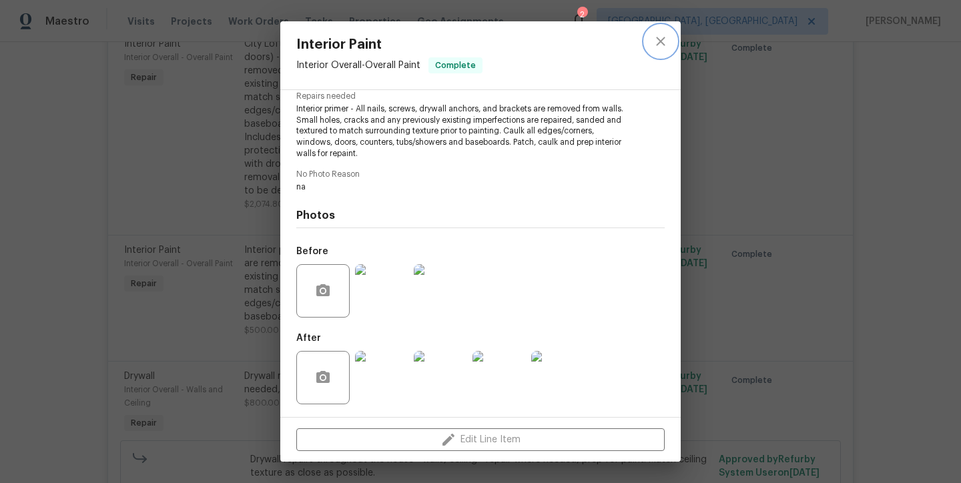
click at [658, 41] on icon "close" at bounding box center [661, 41] width 16 height 16
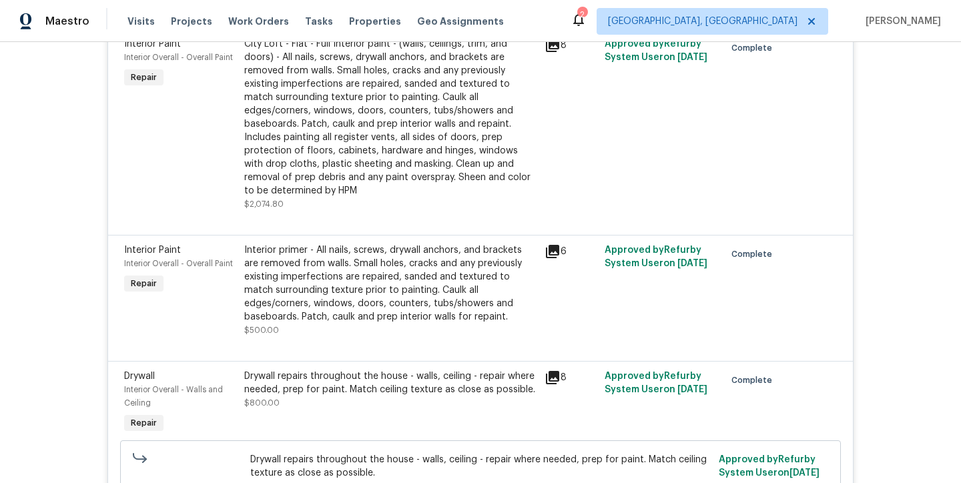
click at [310, 147] on div "City Loft - Flat - Full Interior paint - (walls, ceilings, trim, and doors) - A…" at bounding box center [390, 117] width 292 height 160
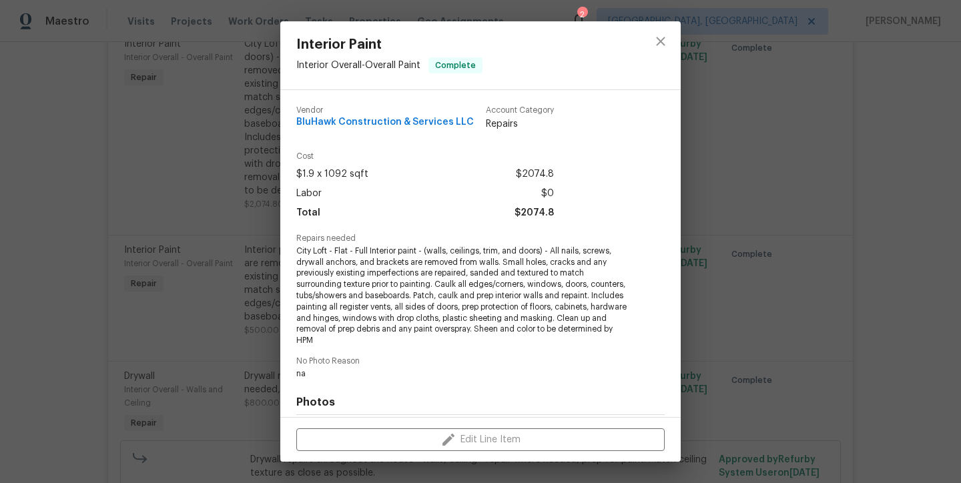
scroll to position [188, 0]
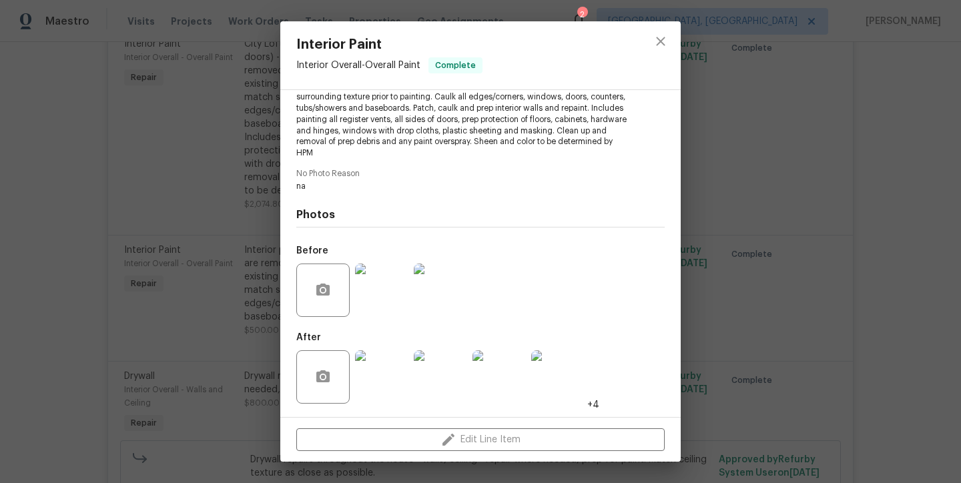
click at [382, 388] on img at bounding box center [381, 376] width 53 height 53
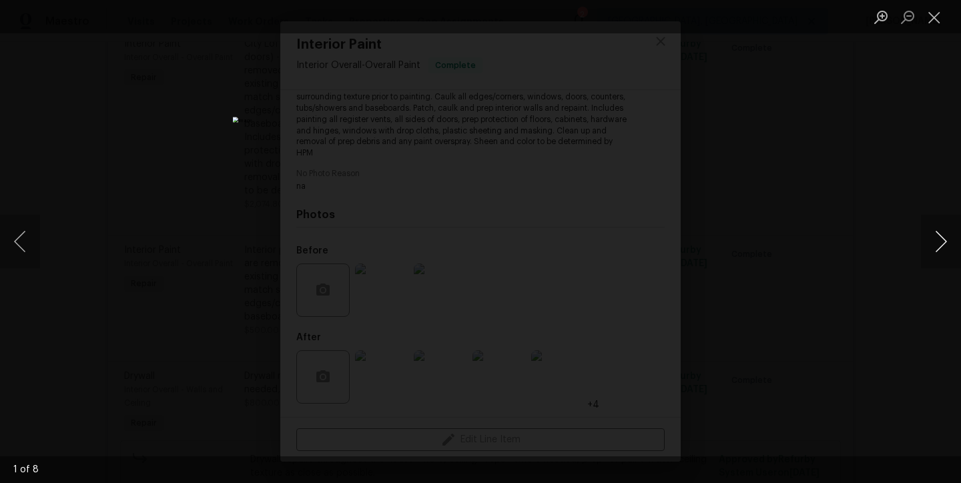
click at [943, 242] on button "Next image" at bounding box center [941, 241] width 40 height 53
click at [940, 244] on button "Next image" at bounding box center [941, 241] width 40 height 53
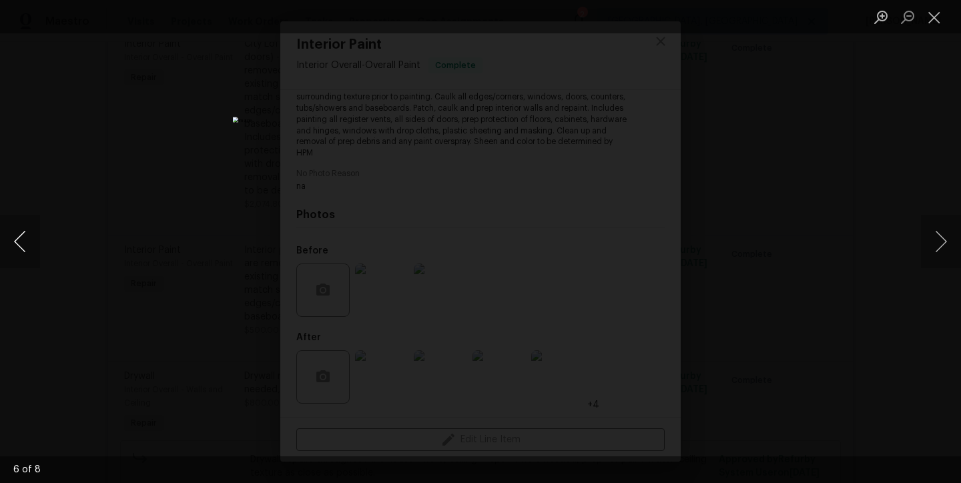
click at [22, 239] on button "Previous image" at bounding box center [20, 241] width 40 height 53
click at [945, 9] on button "Close lightbox" at bounding box center [934, 16] width 27 height 23
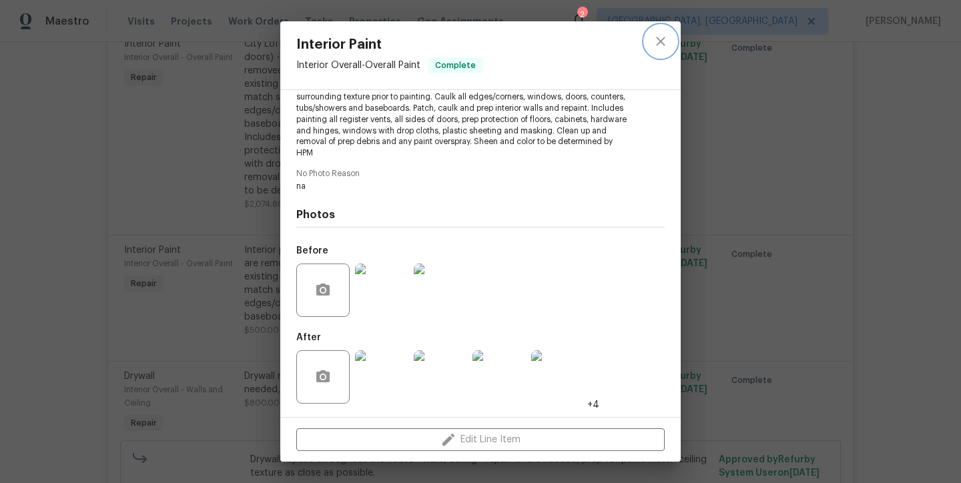
click at [662, 47] on icon "close" at bounding box center [661, 41] width 16 height 16
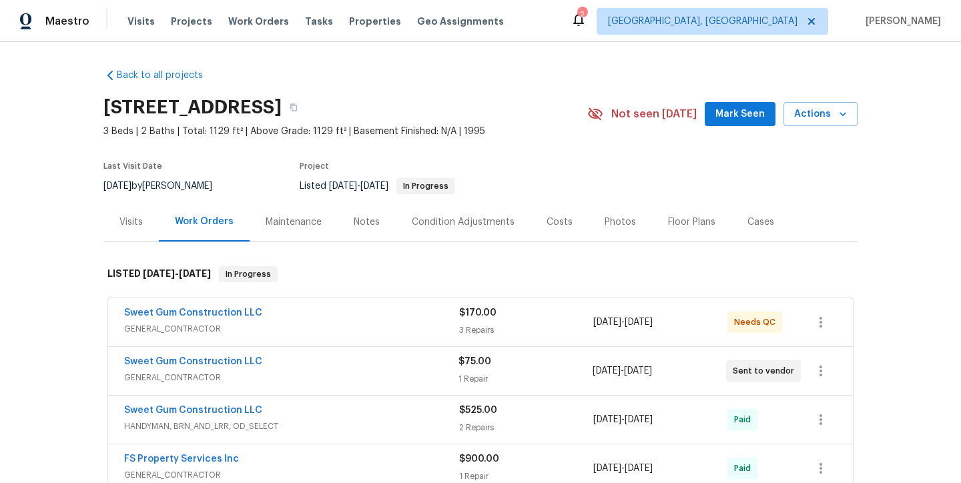
scroll to position [668, 0]
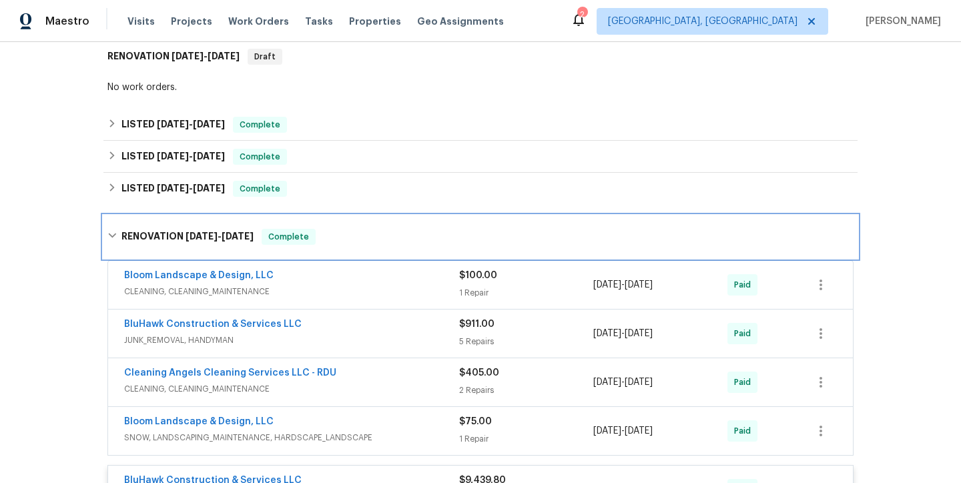
click at [372, 235] on div "RENOVATION 9/16/24 - 10/14/24 Complete" at bounding box center [480, 237] width 746 height 16
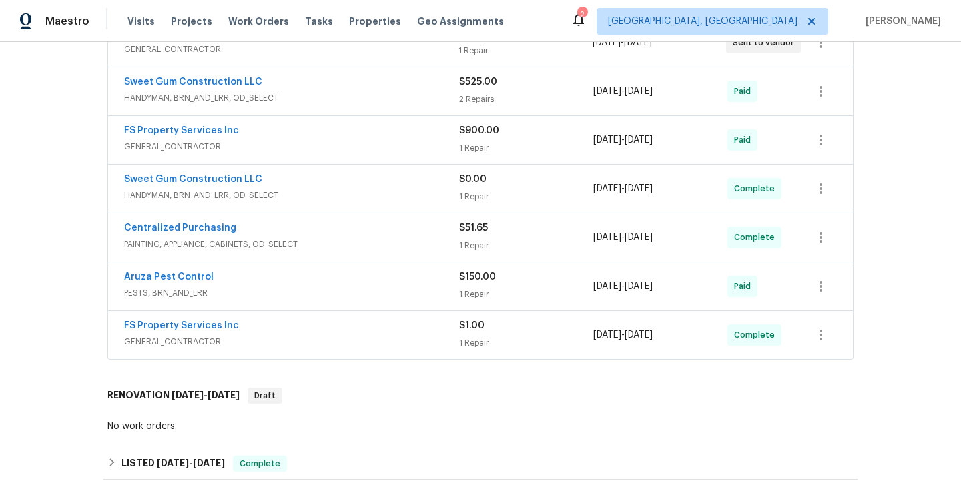
scroll to position [0, 0]
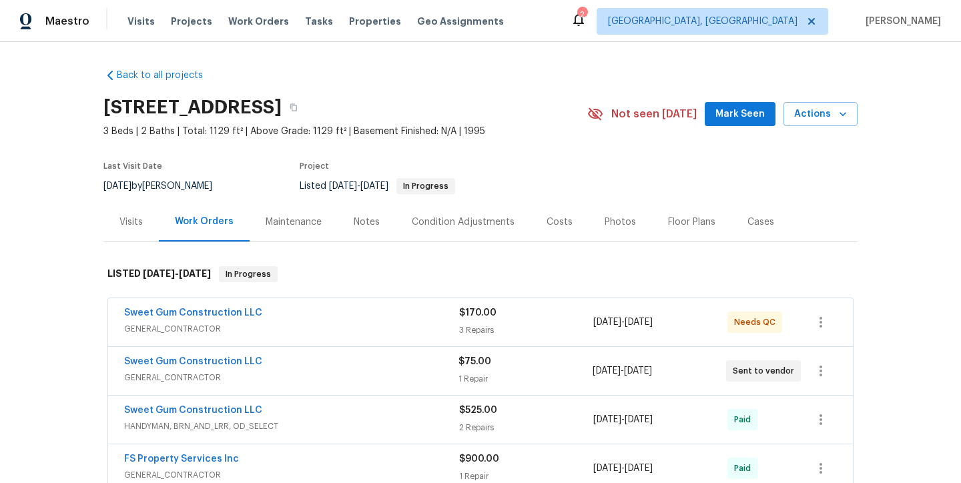
click at [122, 227] on div "Visits" at bounding box center [130, 222] width 23 height 13
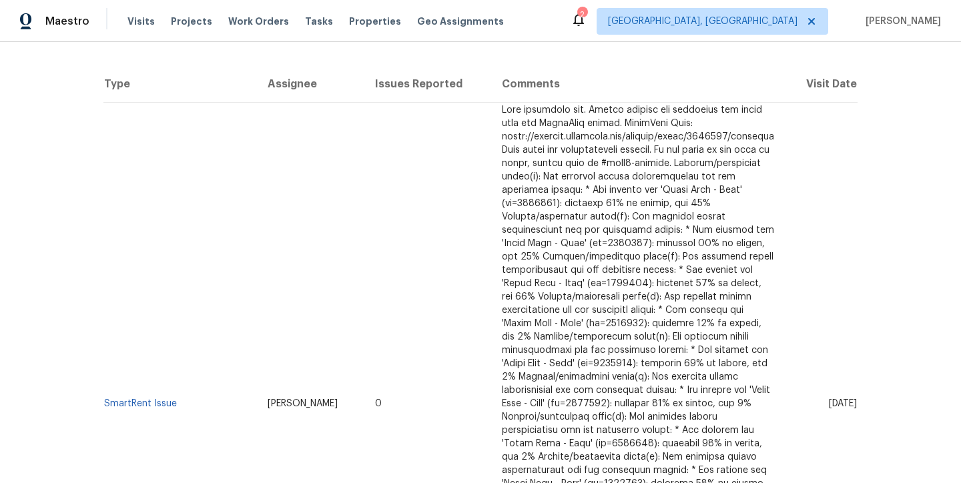
scroll to position [494, 0]
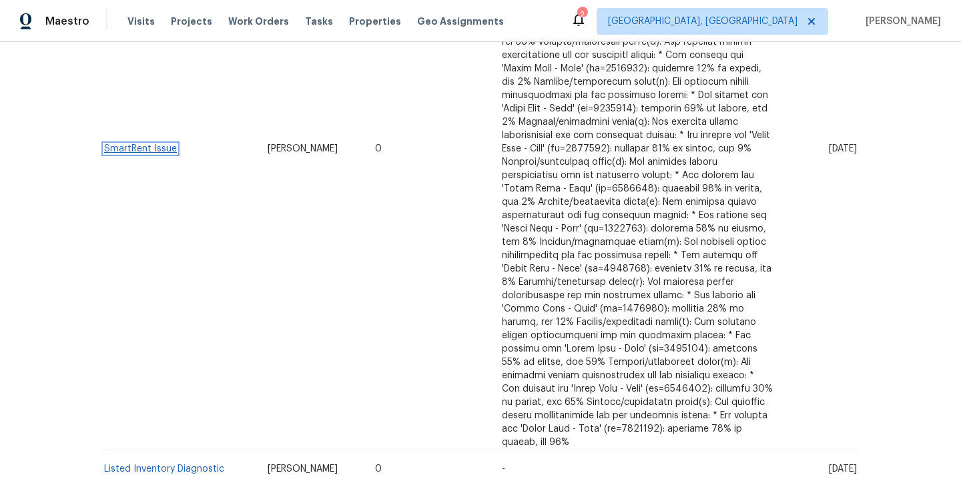
click at [127, 144] on link "SmartRent Issue" at bounding box center [140, 148] width 73 height 9
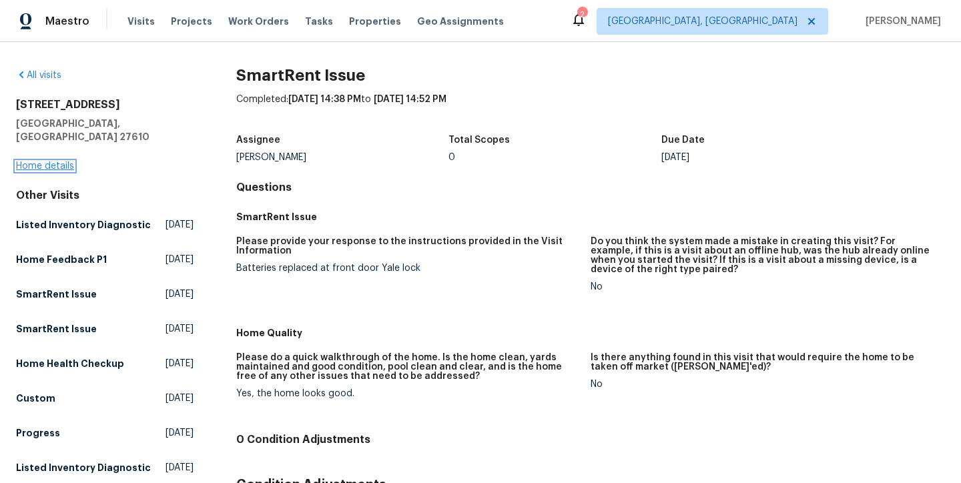
click at [29, 162] on link "Home details" at bounding box center [45, 166] width 58 height 9
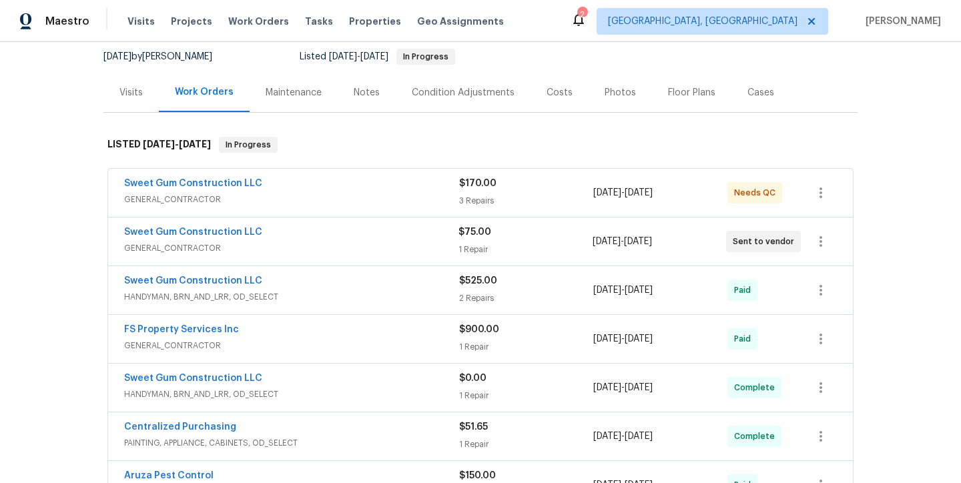
scroll to position [240, 0]
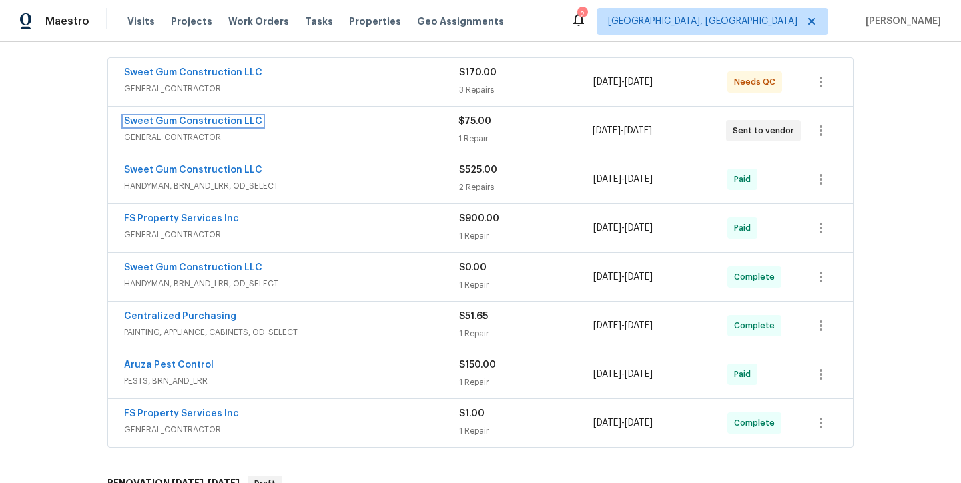
click at [210, 117] on link "Sweet Gum Construction LLC" at bounding box center [193, 121] width 138 height 9
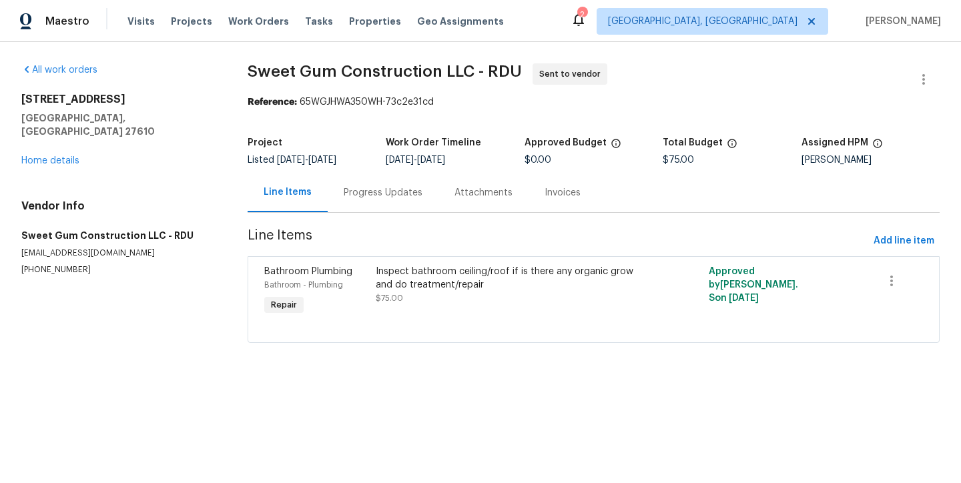
click at [501, 280] on div "Inspect bathroom ceiling/roof if is there any organic grow and do treatment/rep…" at bounding box center [511, 278] width 270 height 27
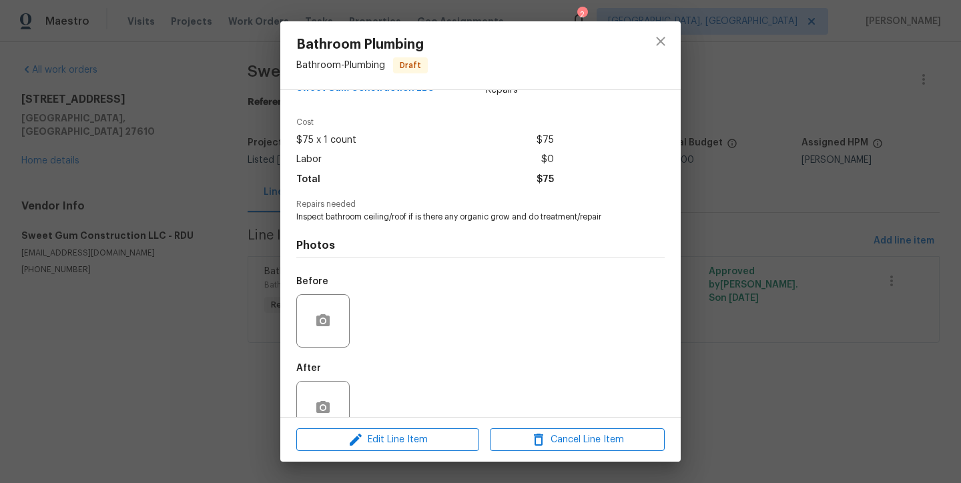
scroll to position [65, 0]
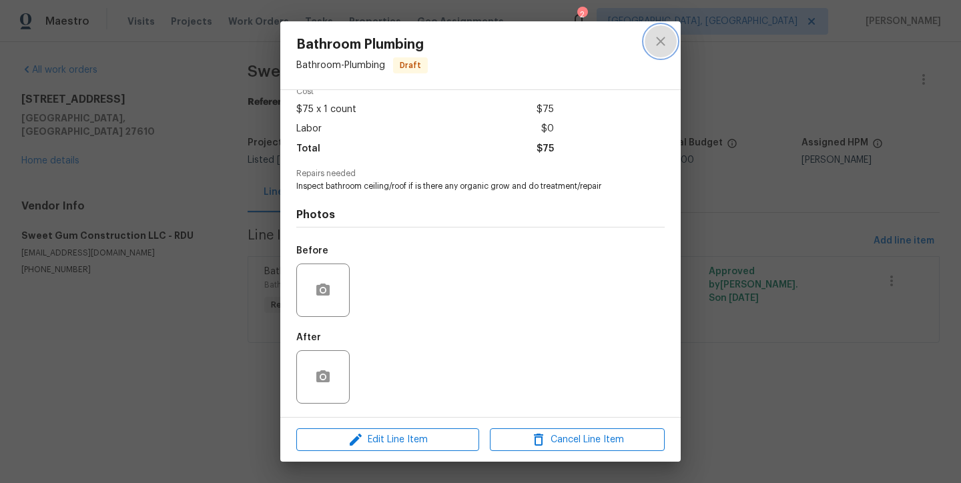
click at [660, 43] on icon "close" at bounding box center [661, 41] width 16 height 16
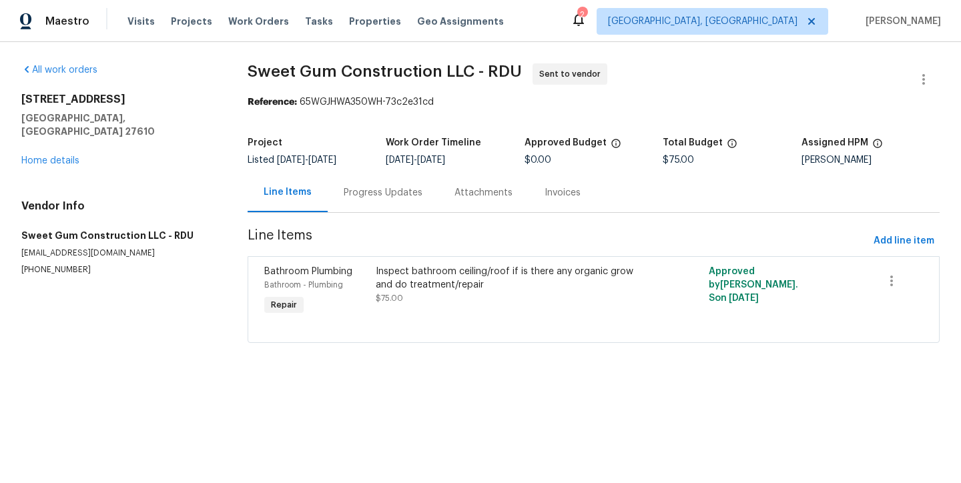
click at [61, 153] on div "1405 Cross Link Rd Raleigh, NC 27610 Home details" at bounding box center [118, 130] width 194 height 75
click at [73, 156] on link "Home details" at bounding box center [50, 160] width 58 height 9
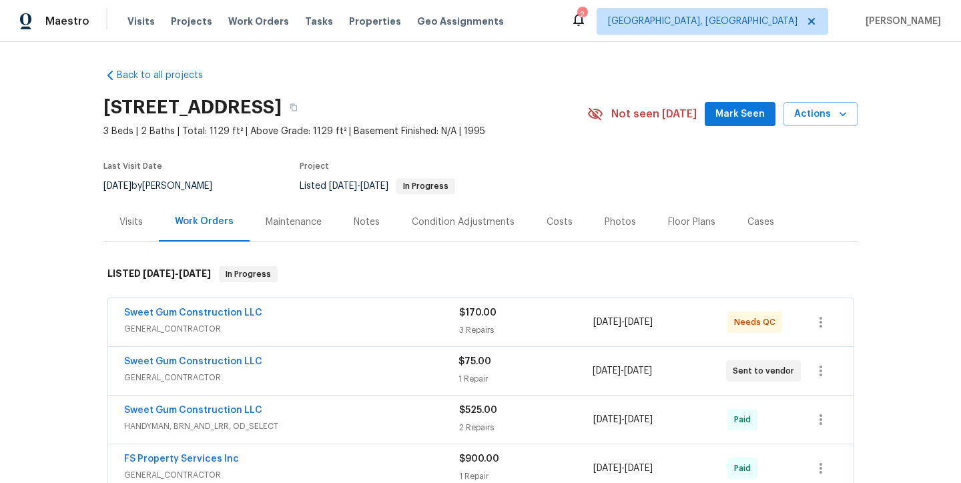
scroll to position [220, 0]
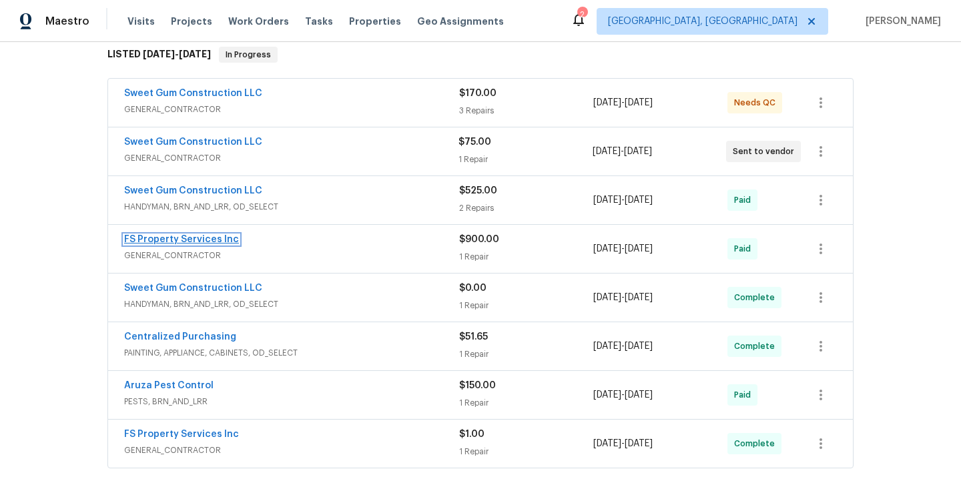
click at [151, 243] on link "FS Property Services Inc" at bounding box center [181, 239] width 115 height 9
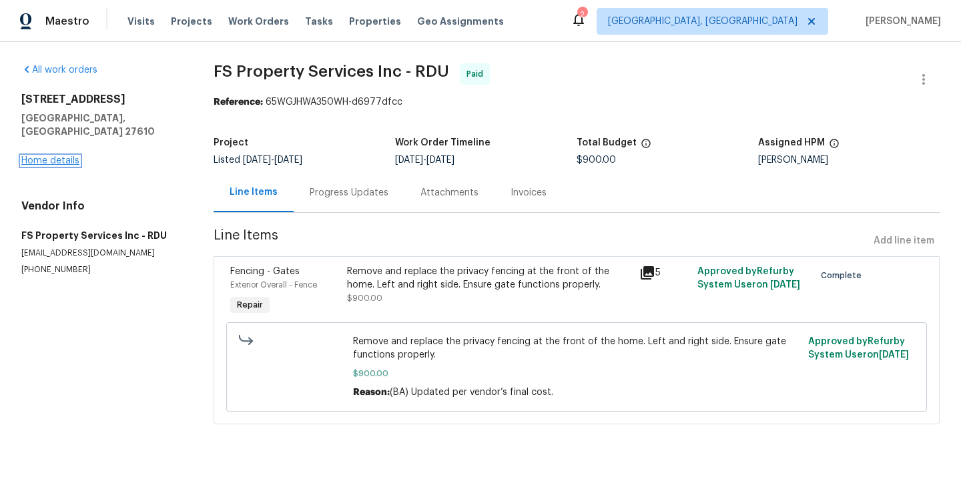
click at [54, 156] on link "Home details" at bounding box center [50, 160] width 58 height 9
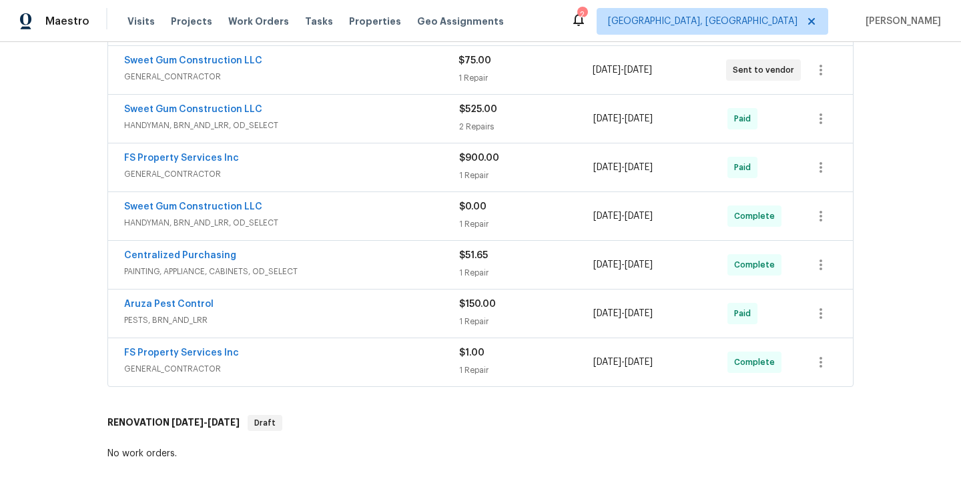
scroll to position [332, 0]
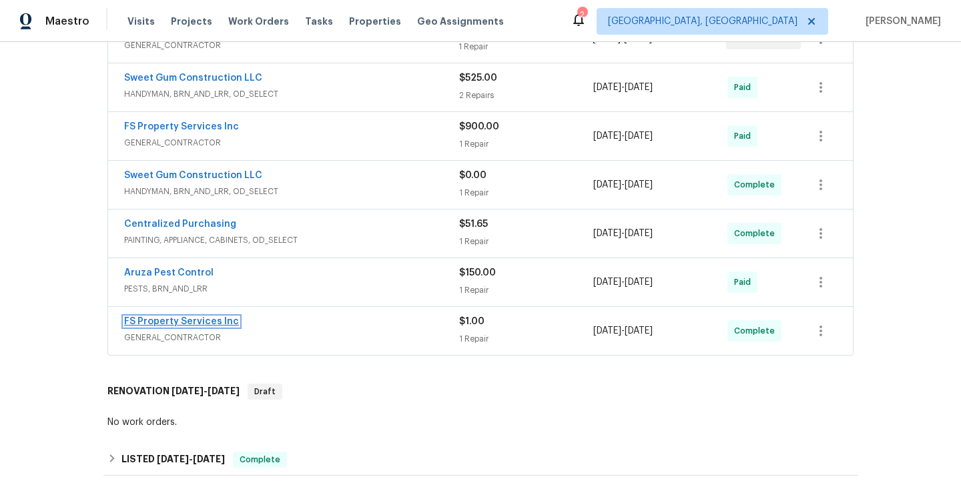
click at [157, 320] on link "FS Property Services Inc" at bounding box center [181, 321] width 115 height 9
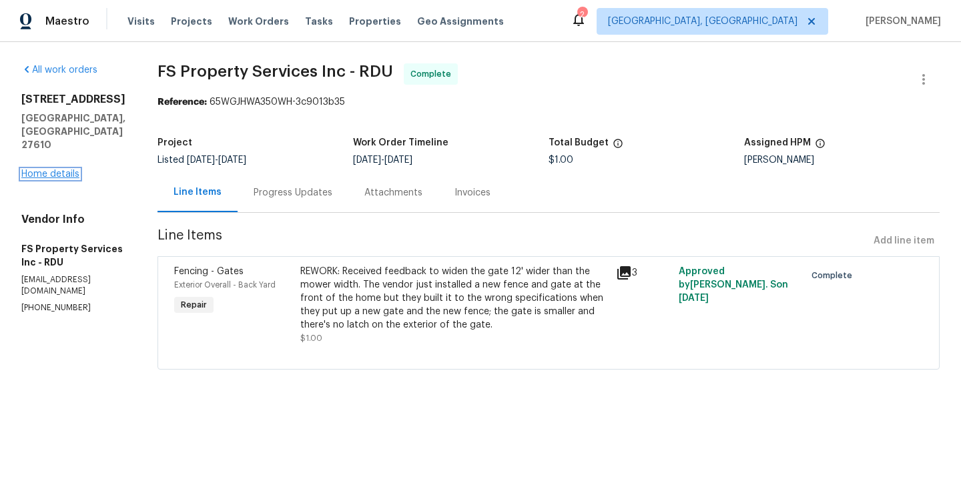
click at [41, 170] on link "Home details" at bounding box center [50, 174] width 58 height 9
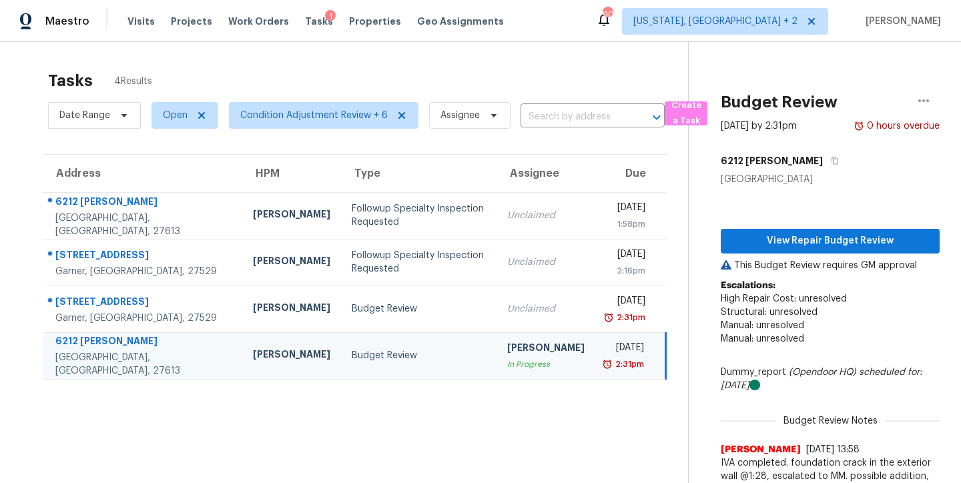
click at [632, 23] on div "Maestro Visits Projects Work Orders Tasks 1 Properties Geo Assignments 90 [US_S…" at bounding box center [480, 21] width 961 height 42
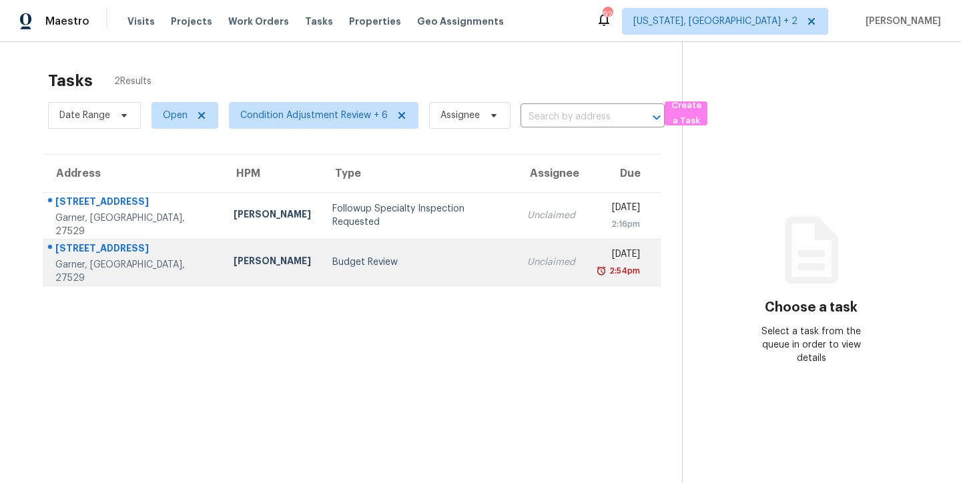
click at [332, 257] on div "Budget Review" at bounding box center [419, 262] width 174 height 13
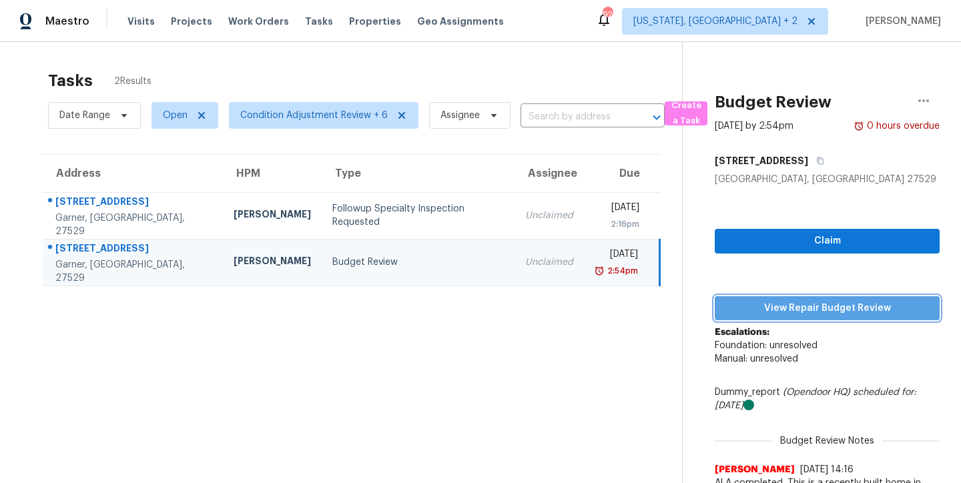
click at [836, 312] on span "View Repair Budget Review" at bounding box center [828, 308] width 204 height 17
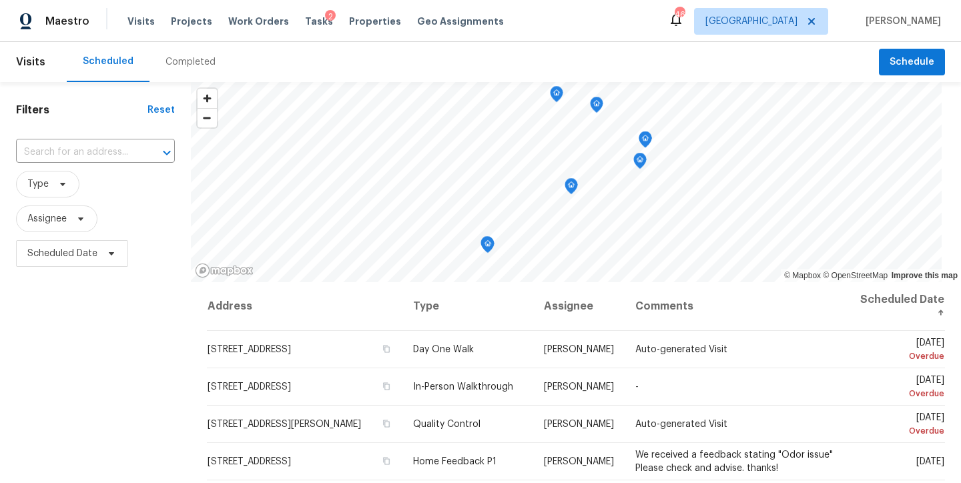
scroll to position [230, 0]
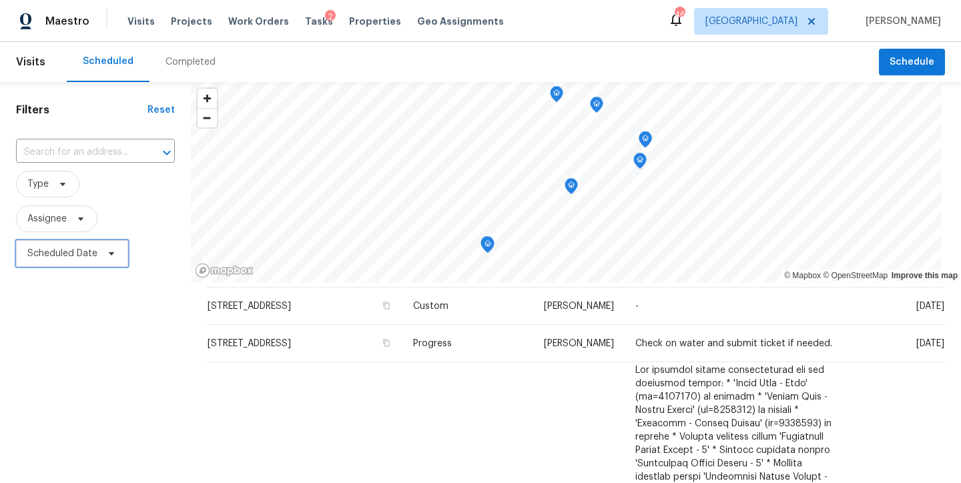
click at [75, 257] on span "Scheduled Date" at bounding box center [62, 253] width 70 height 13
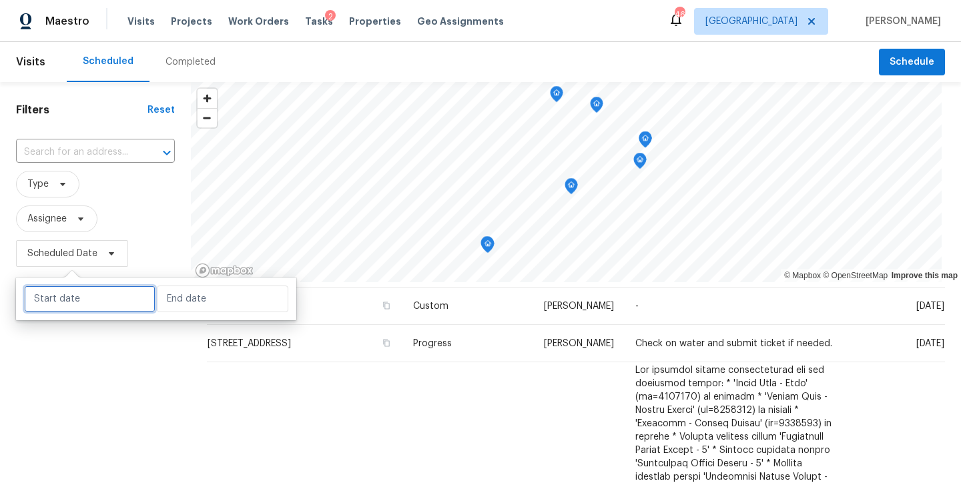
click at [59, 302] on input "text" at bounding box center [90, 299] width 132 height 27
select select "8"
select select "2025"
select select "9"
select select "2025"
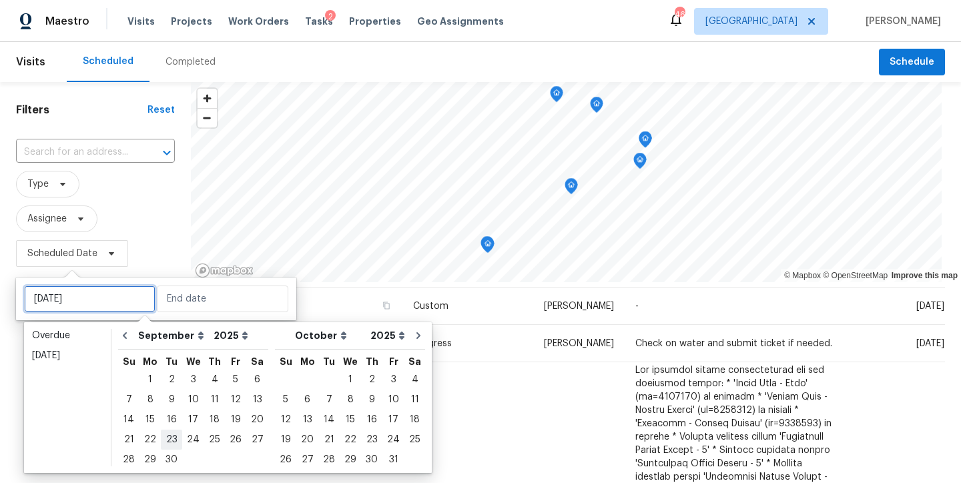
type input "Tue, Sep 23"
type input "Thu, Sep 25"
click at [226, 439] on div "26" at bounding box center [235, 440] width 21 height 19
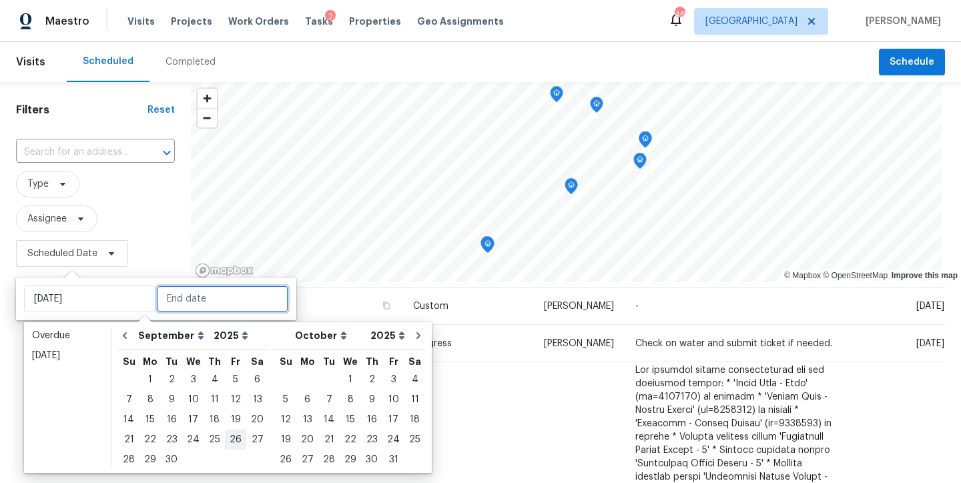
type input "[DATE]"
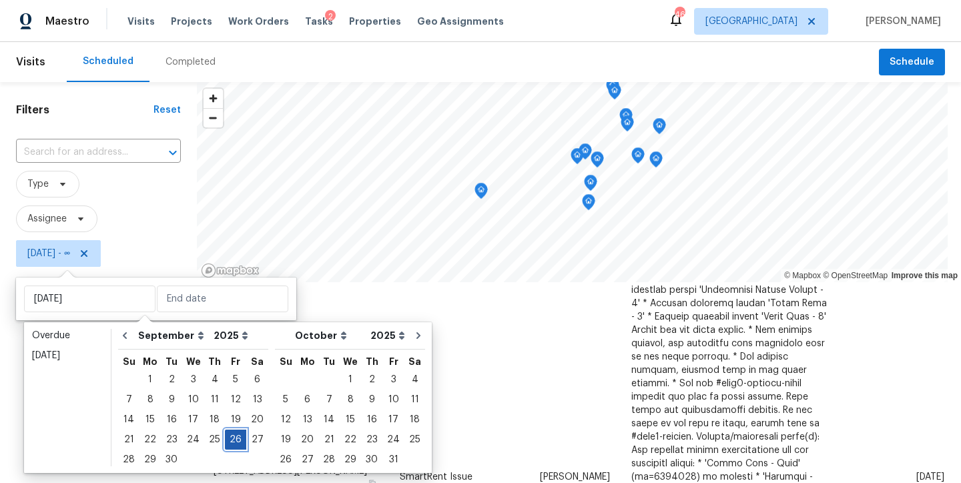
click at [226, 439] on div "26" at bounding box center [235, 440] width 21 height 19
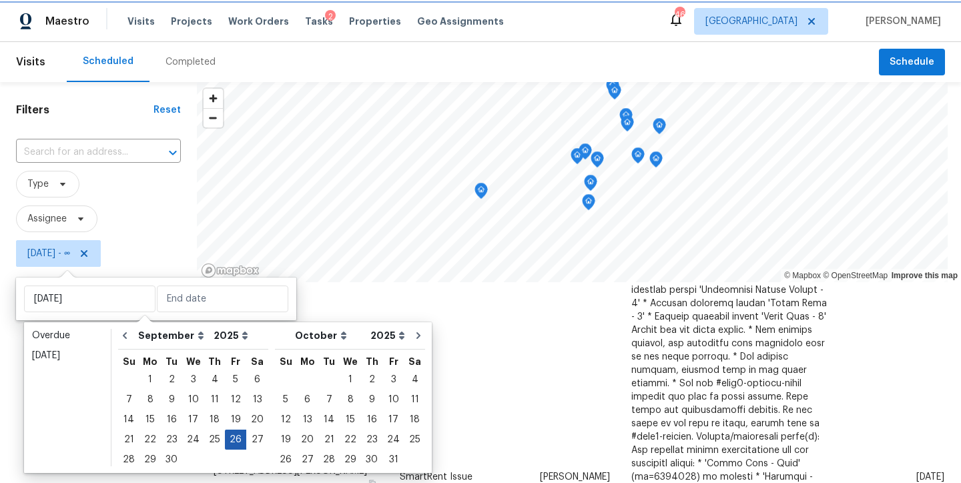
type input "[DATE]"
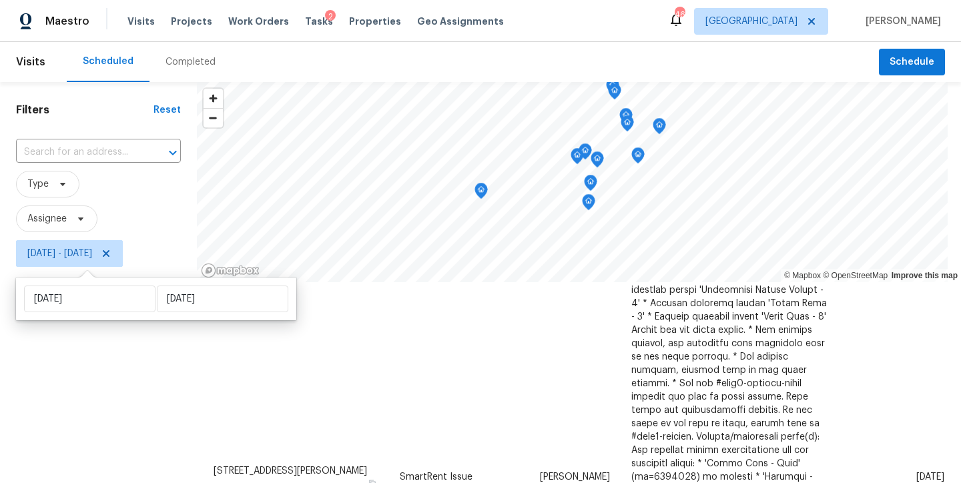
click at [49, 412] on div "Filters Reset ​ Type Assignee Fri, Sep 26 - Fri, Sep 26" at bounding box center [98, 375] width 197 height 587
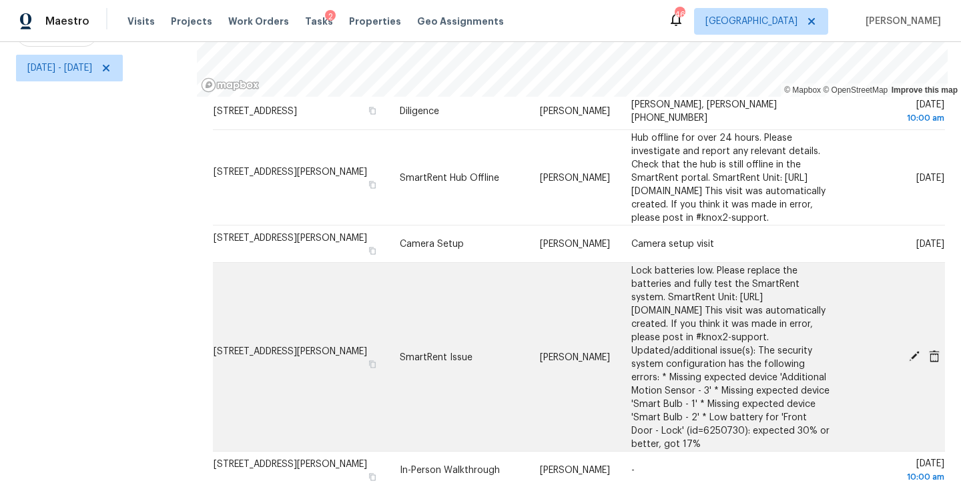
scroll to position [776, 0]
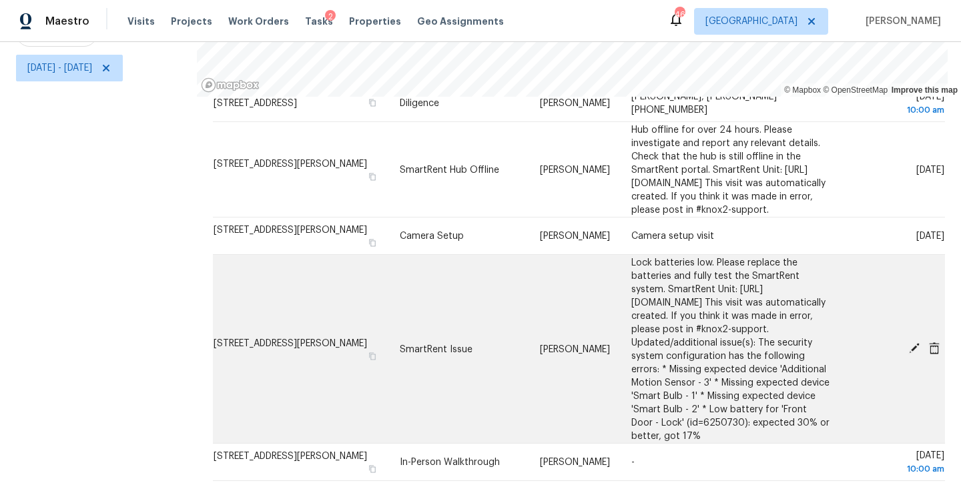
click at [909, 343] on icon at bounding box center [914, 348] width 11 height 11
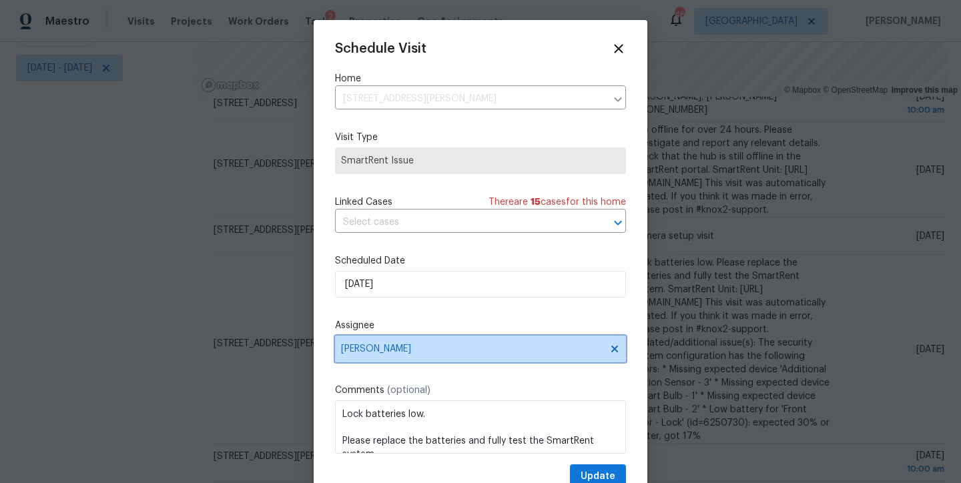
click at [377, 346] on span "[PERSON_NAME]" at bounding box center [472, 349] width 262 height 11
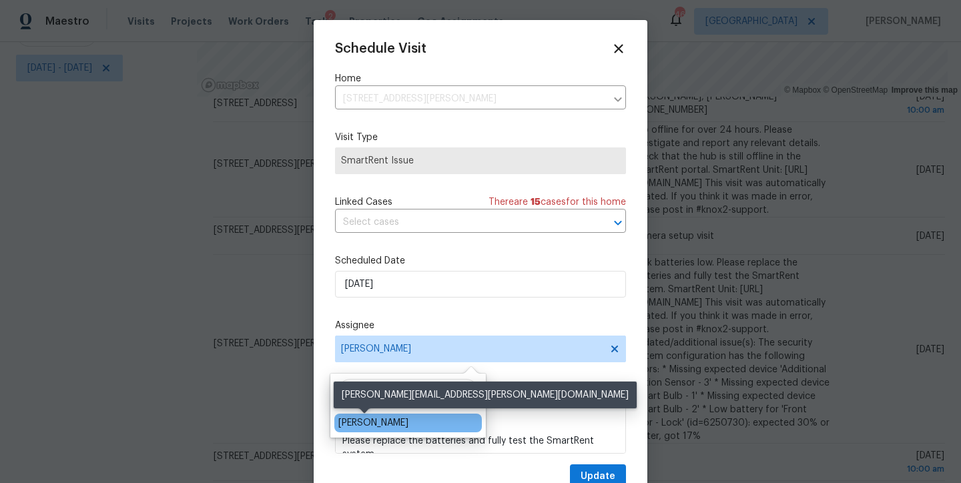
type input "shawn"
click at [354, 425] on div "Shawn Wise" at bounding box center [373, 423] width 70 height 13
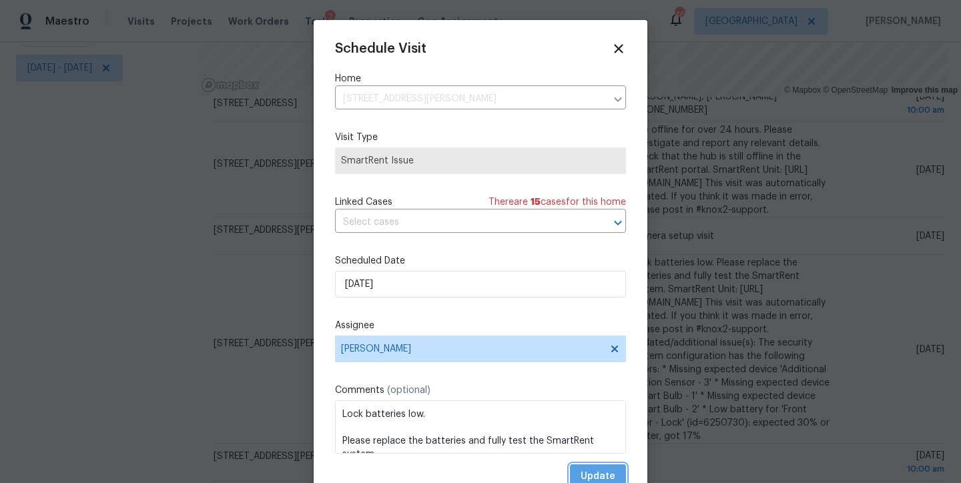
click at [591, 473] on span "Update" at bounding box center [598, 477] width 35 height 17
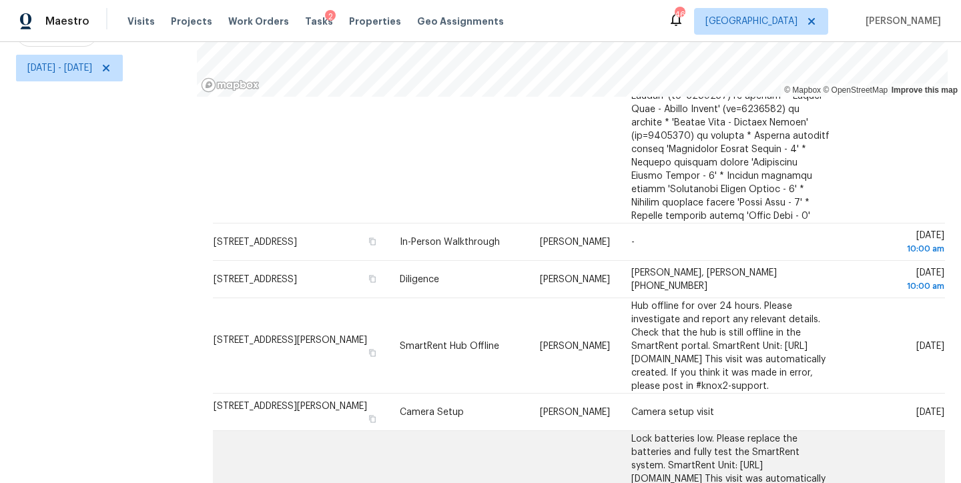
scroll to position [597, 0]
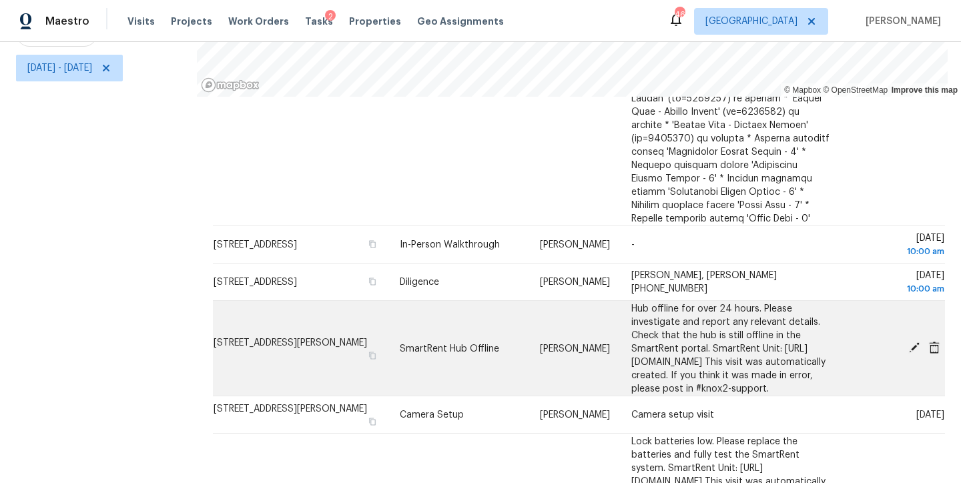
click at [909, 342] on icon at bounding box center [915, 348] width 12 height 12
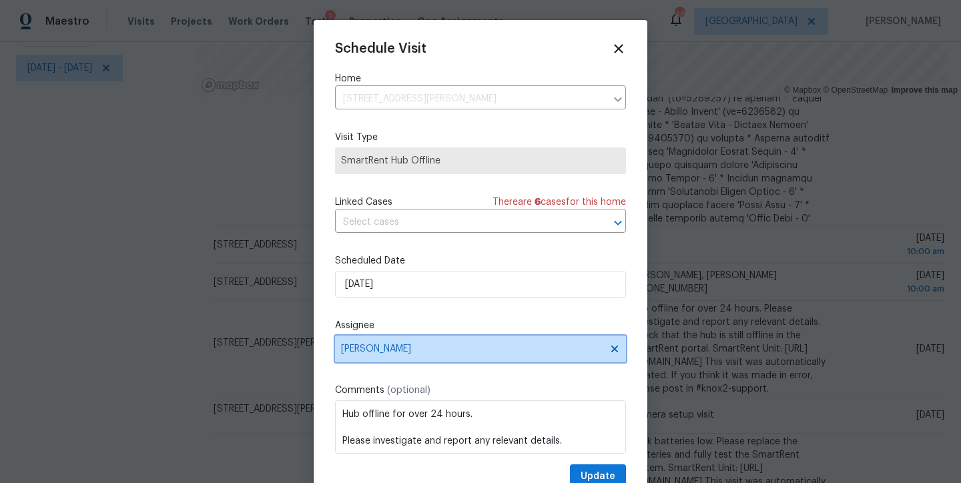
click at [409, 349] on span "Amanda Horton" at bounding box center [472, 349] width 262 height 11
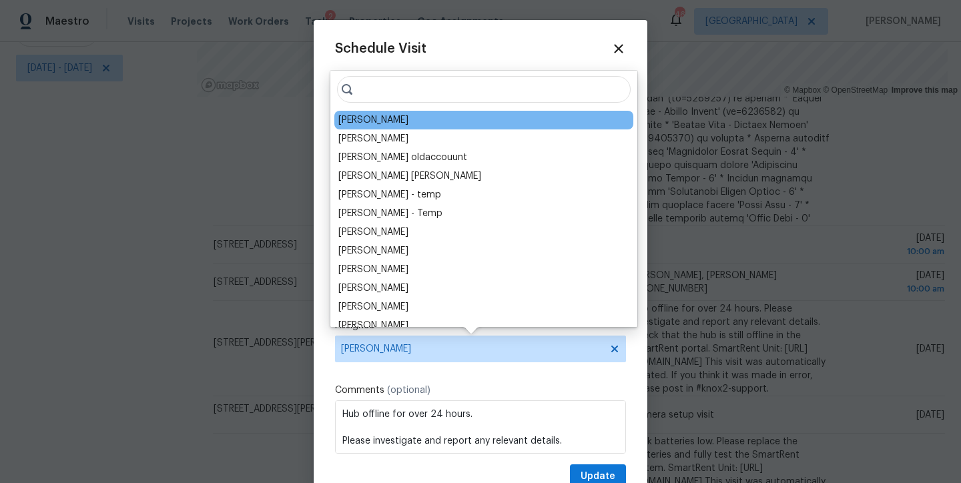
click at [616, 282] on div "Schedule Visit Home 1157 Rutledge Landing Dr, Knightdale, NC 27545 ​ Visit Type…" at bounding box center [481, 253] width 334 height 467
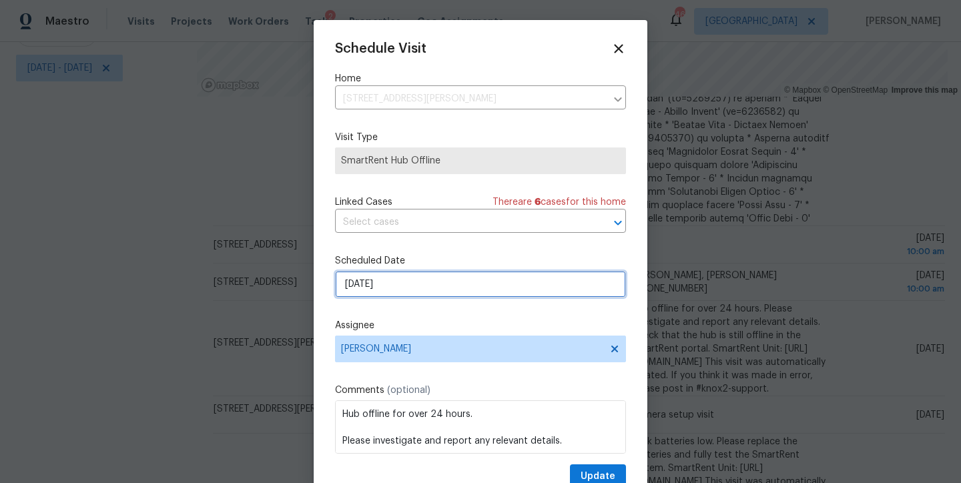
click at [587, 282] on input "9/26/2025" at bounding box center [480, 284] width 291 height 27
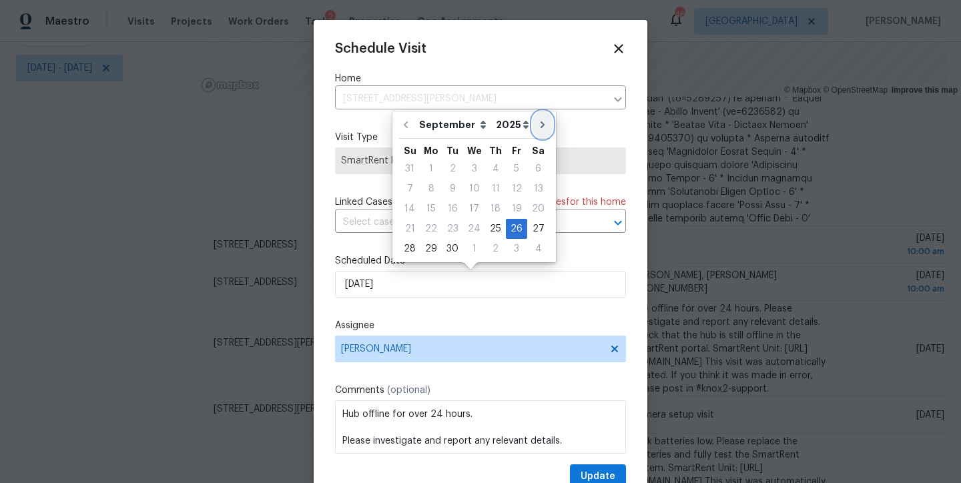
click at [537, 124] on icon "Go to next month" at bounding box center [542, 124] width 11 height 11
type input "10/26/2025"
select select "9"
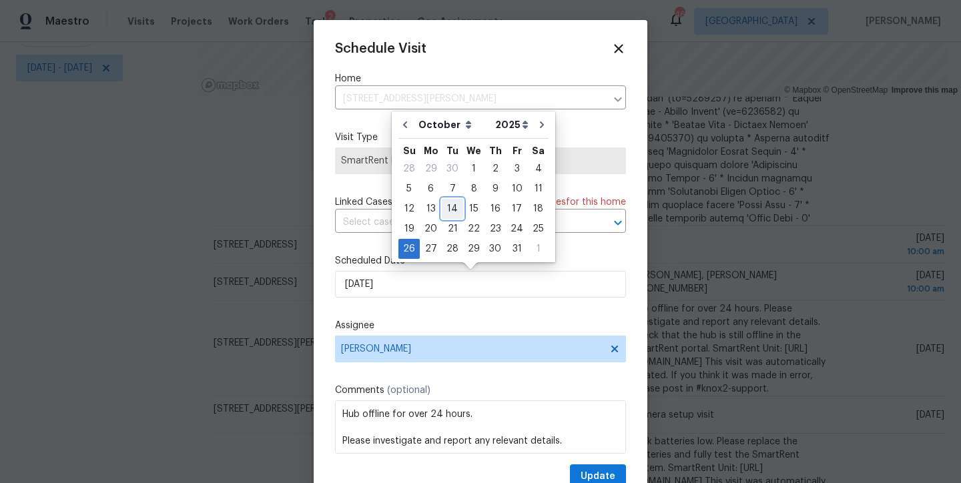
click at [451, 214] on div "14" at bounding box center [452, 209] width 21 height 19
type input "10/14/2025"
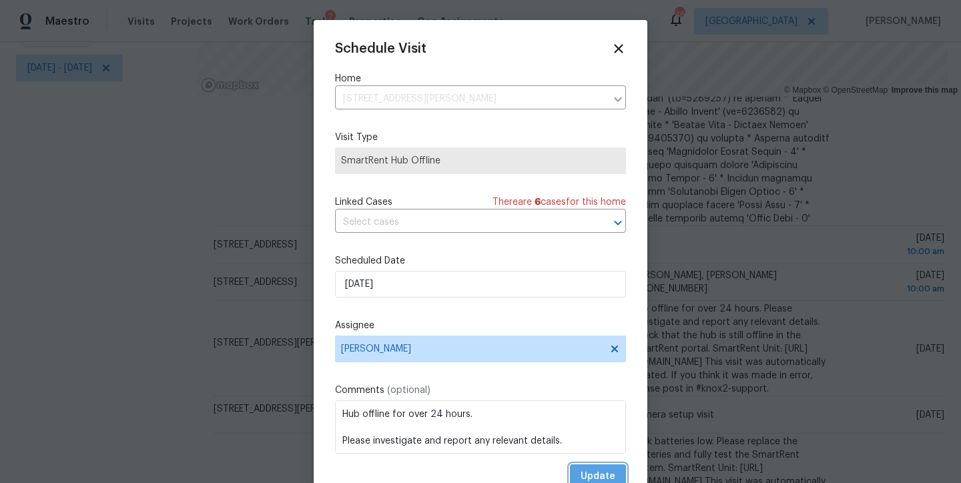
click at [601, 475] on button "Update" at bounding box center [598, 477] width 56 height 25
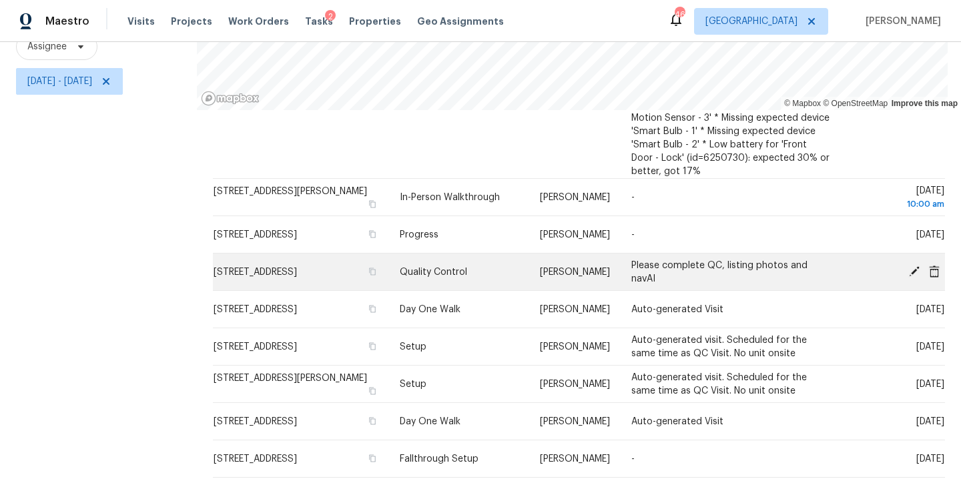
scroll to position [196, 0]
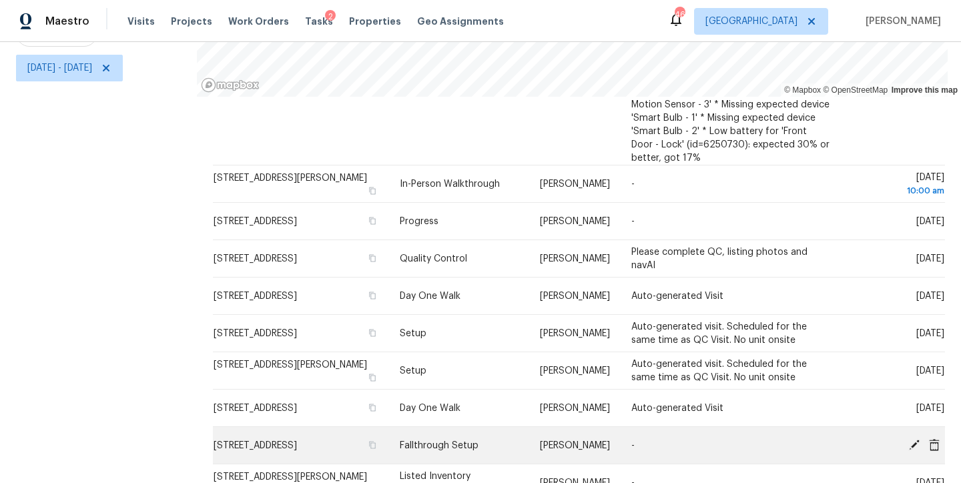
click at [909, 439] on icon at bounding box center [915, 445] width 12 height 12
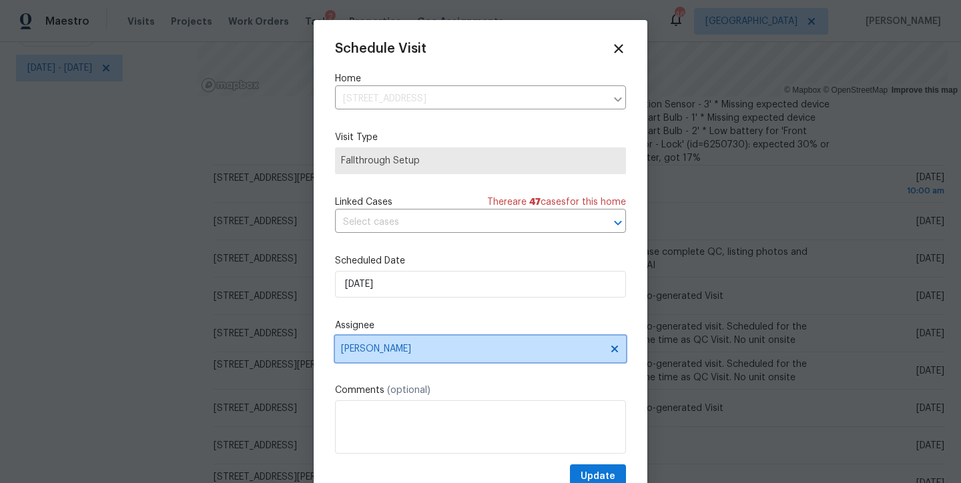
click at [385, 351] on span "Wayne Putnam" at bounding box center [472, 349] width 262 height 11
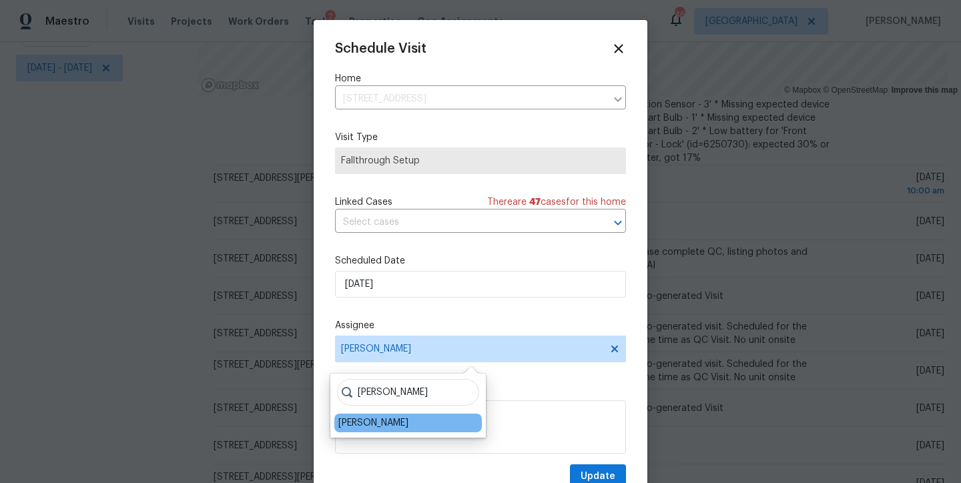
type input "shawn"
click at [393, 423] on div "Shawn Wise" at bounding box center [408, 423] width 148 height 19
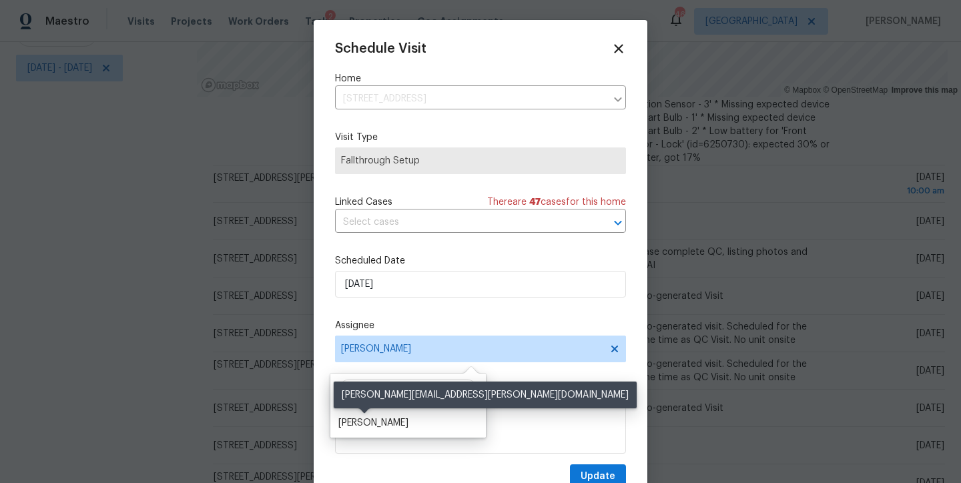
click at [374, 424] on div "Shawn Wise" at bounding box center [373, 423] width 70 height 13
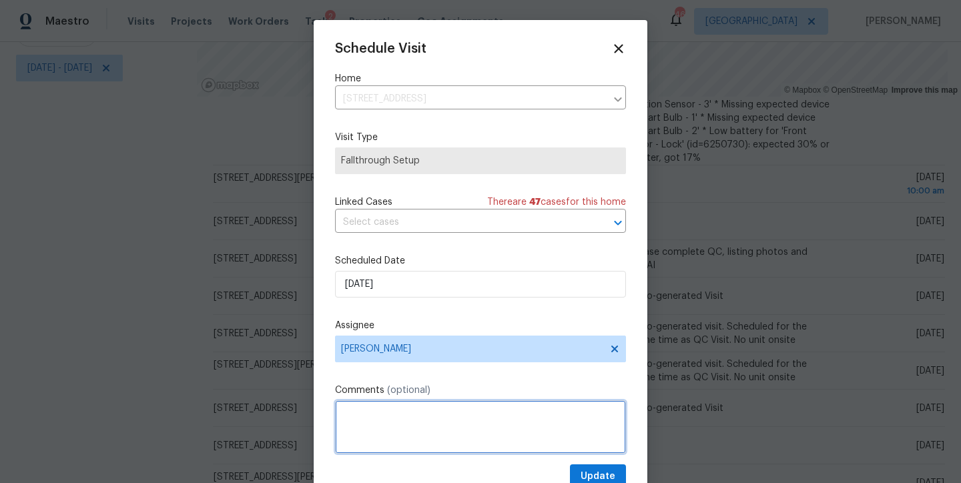
click at [385, 419] on textarea at bounding box center [480, 427] width 291 height 53
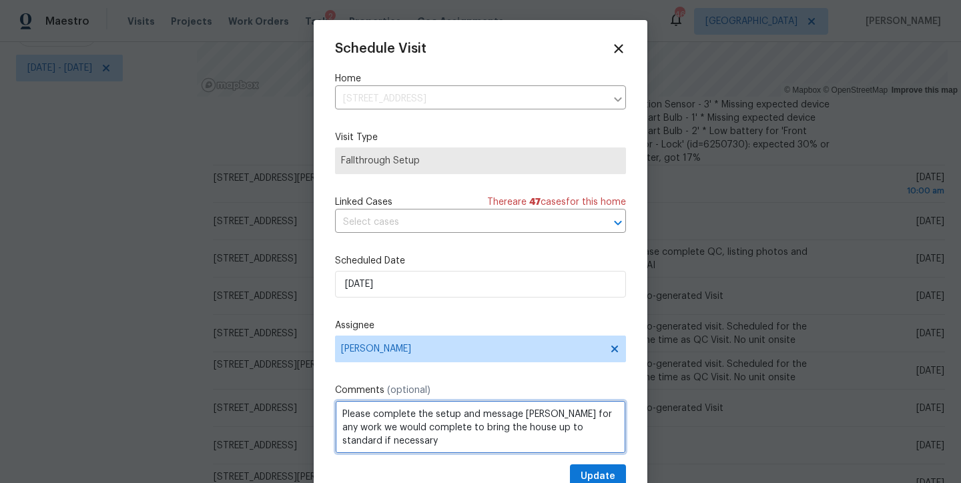
scroll to position [1, 0]
type textarea "Please complete the setup and message Nick for any work we would complete to br…"
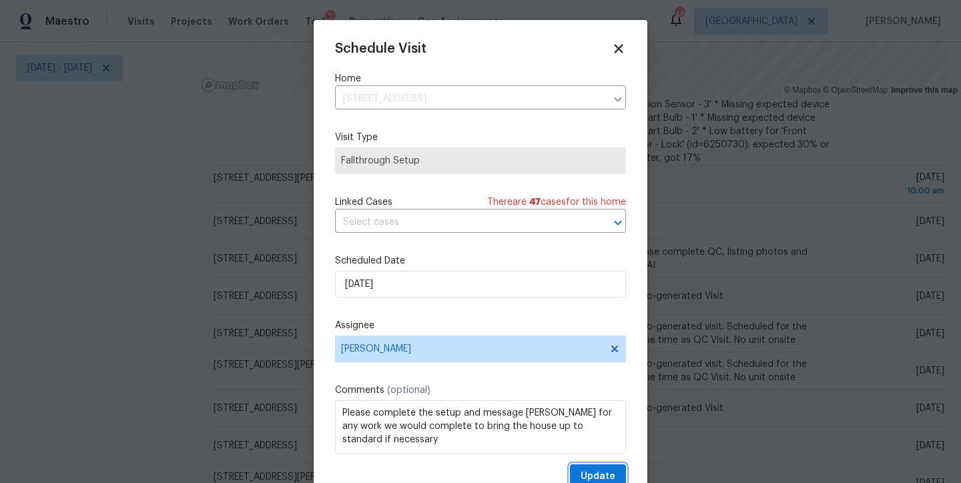
click at [597, 475] on span "Update" at bounding box center [598, 477] width 35 height 17
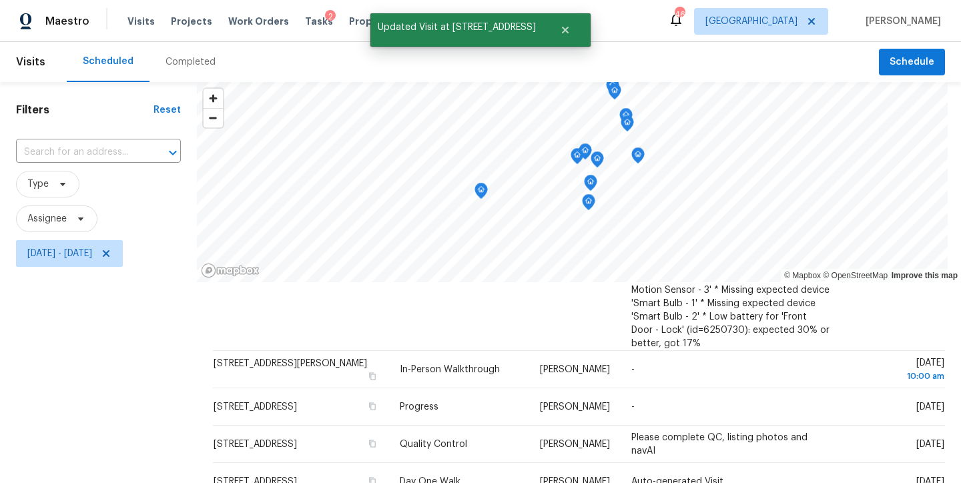
click at [125, 369] on div "Filters Reset ​ Type Assignee Fri, Sep 26 - Fri, Sep 26" at bounding box center [98, 375] width 197 height 587
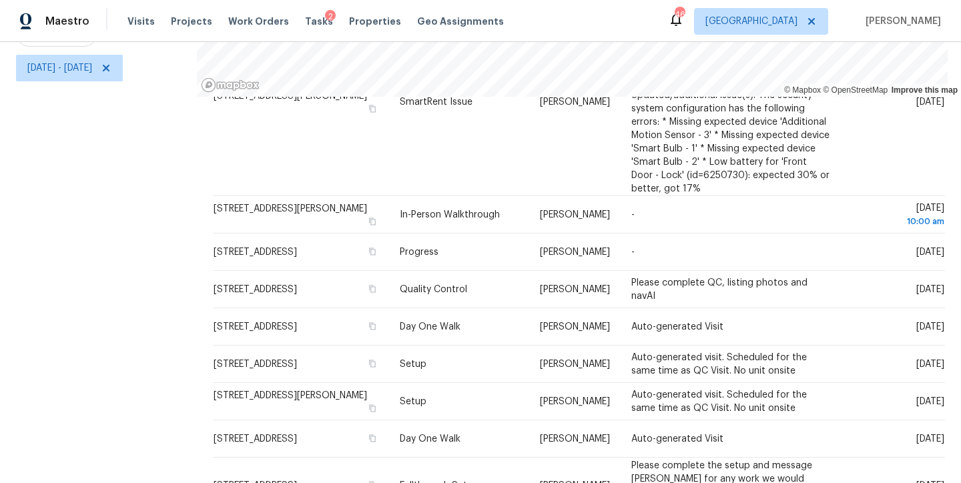
scroll to position [963, 0]
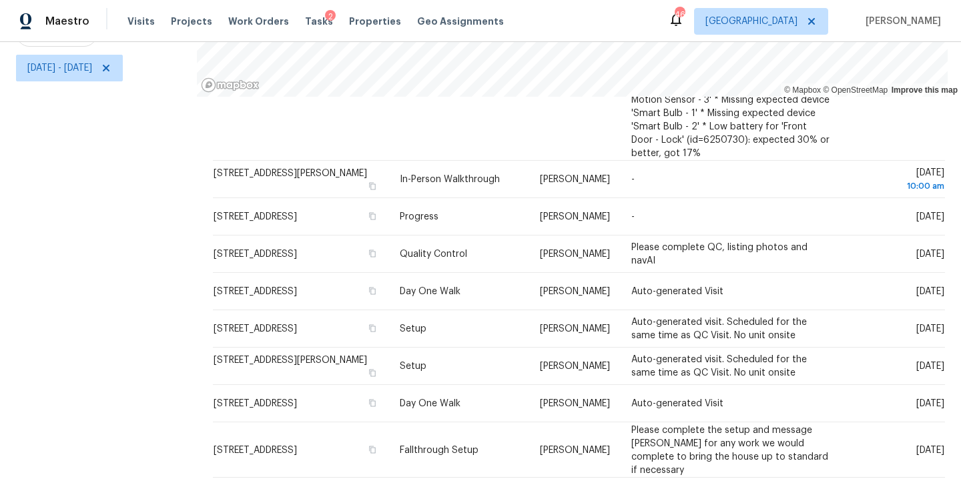
click at [83, 329] on div "Filters Reset ​ Type Assignee Fri, Sep 26 - Fri, Sep 26" at bounding box center [98, 190] width 197 height 587
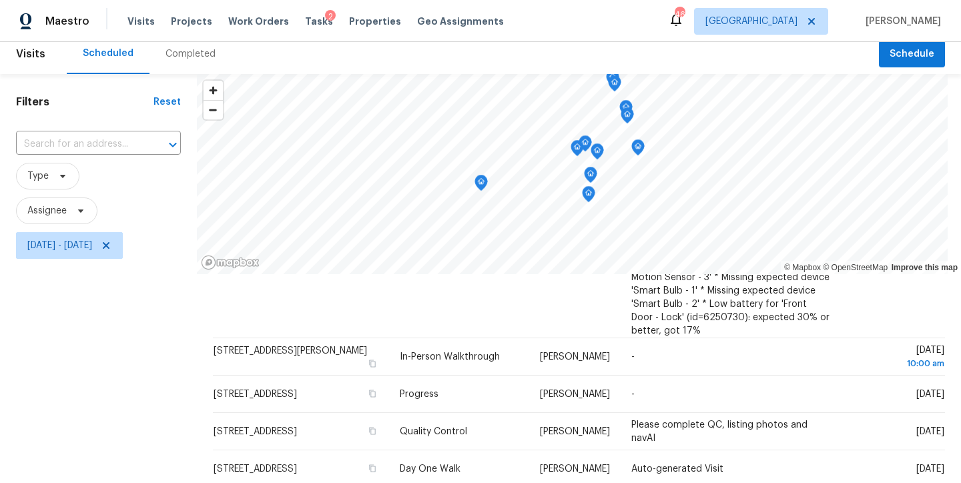
scroll to position [0, 0]
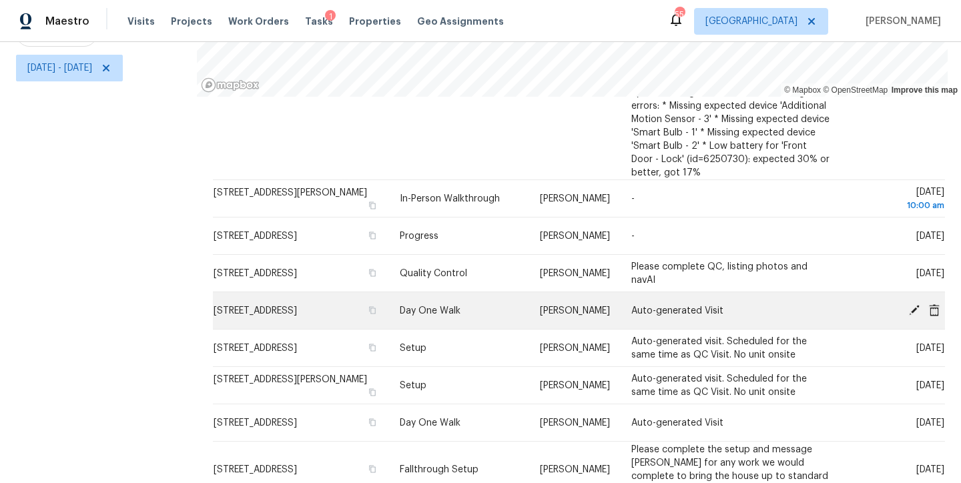
scroll to position [963, 0]
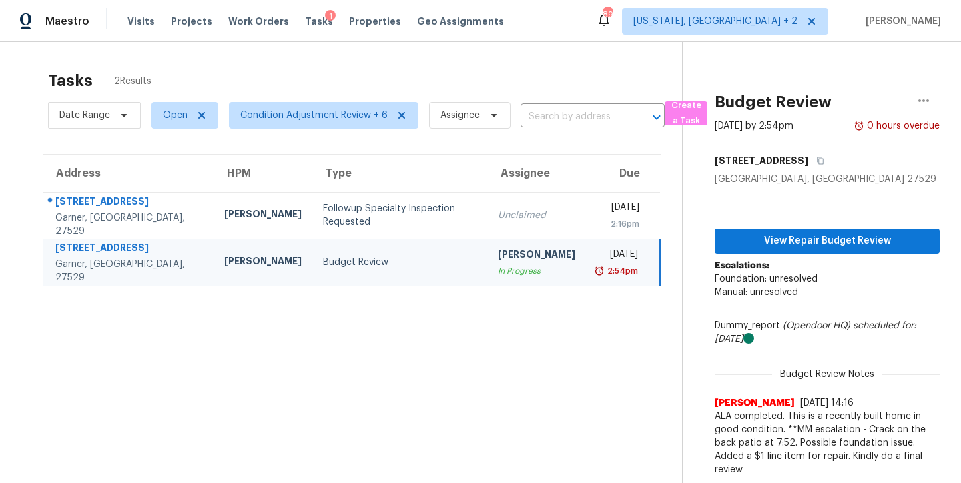
click at [541, 24] on div "Maestro Visits Projects Work Orders Tasks 1 Properties Geo Assignments 89 Washi…" at bounding box center [480, 21] width 961 height 42
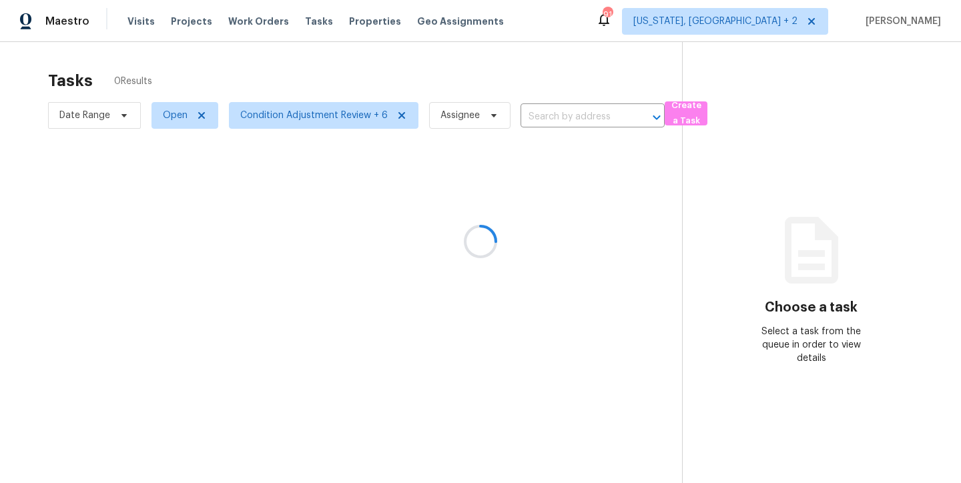
click at [537, 38] on div at bounding box center [480, 241] width 961 height 483
